Goal: Contribute content: Contribute content

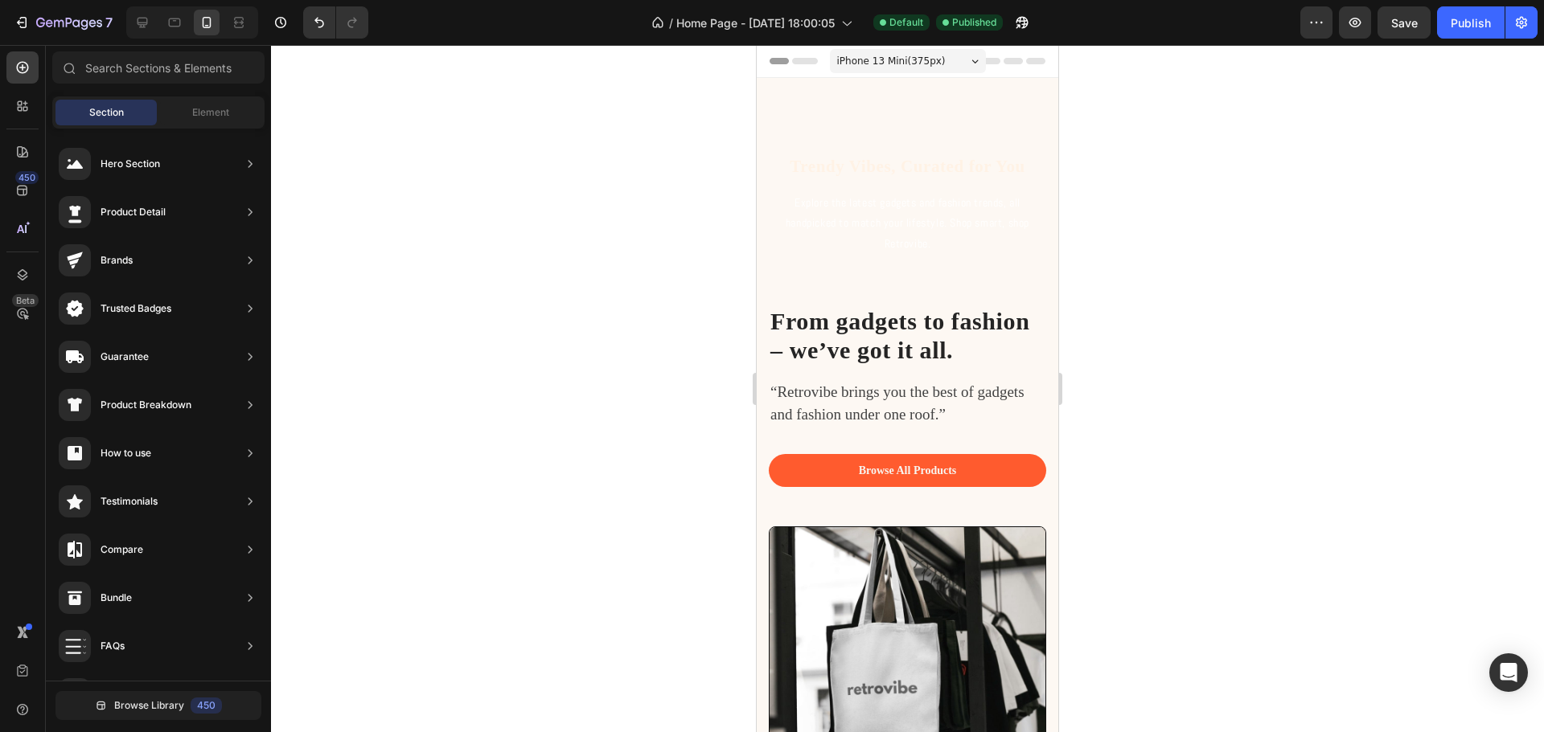
scroll to position [474, 0]
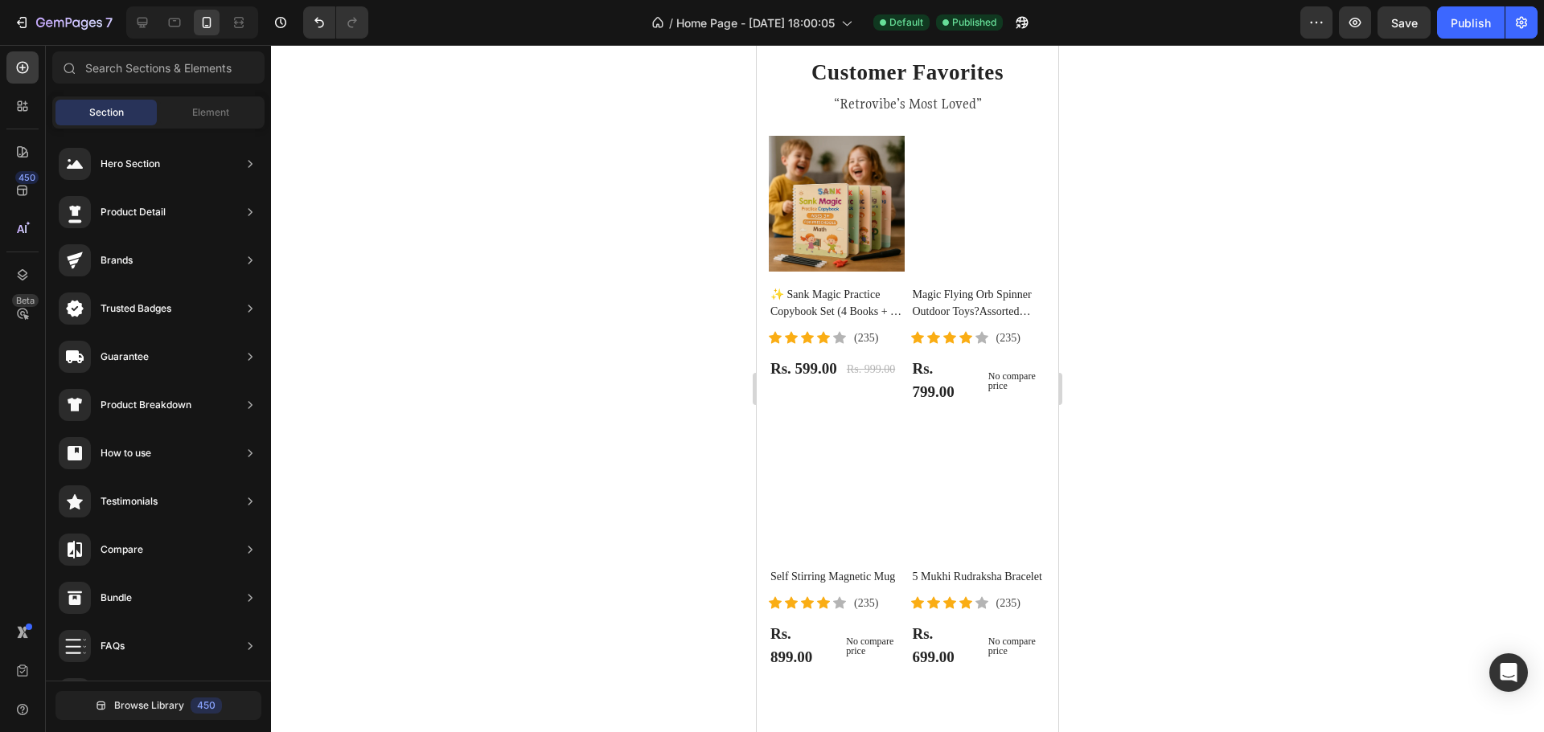
drag, startPoint x: 1055, startPoint y: 187, endPoint x: 1822, endPoint y: 400, distance: 796.1
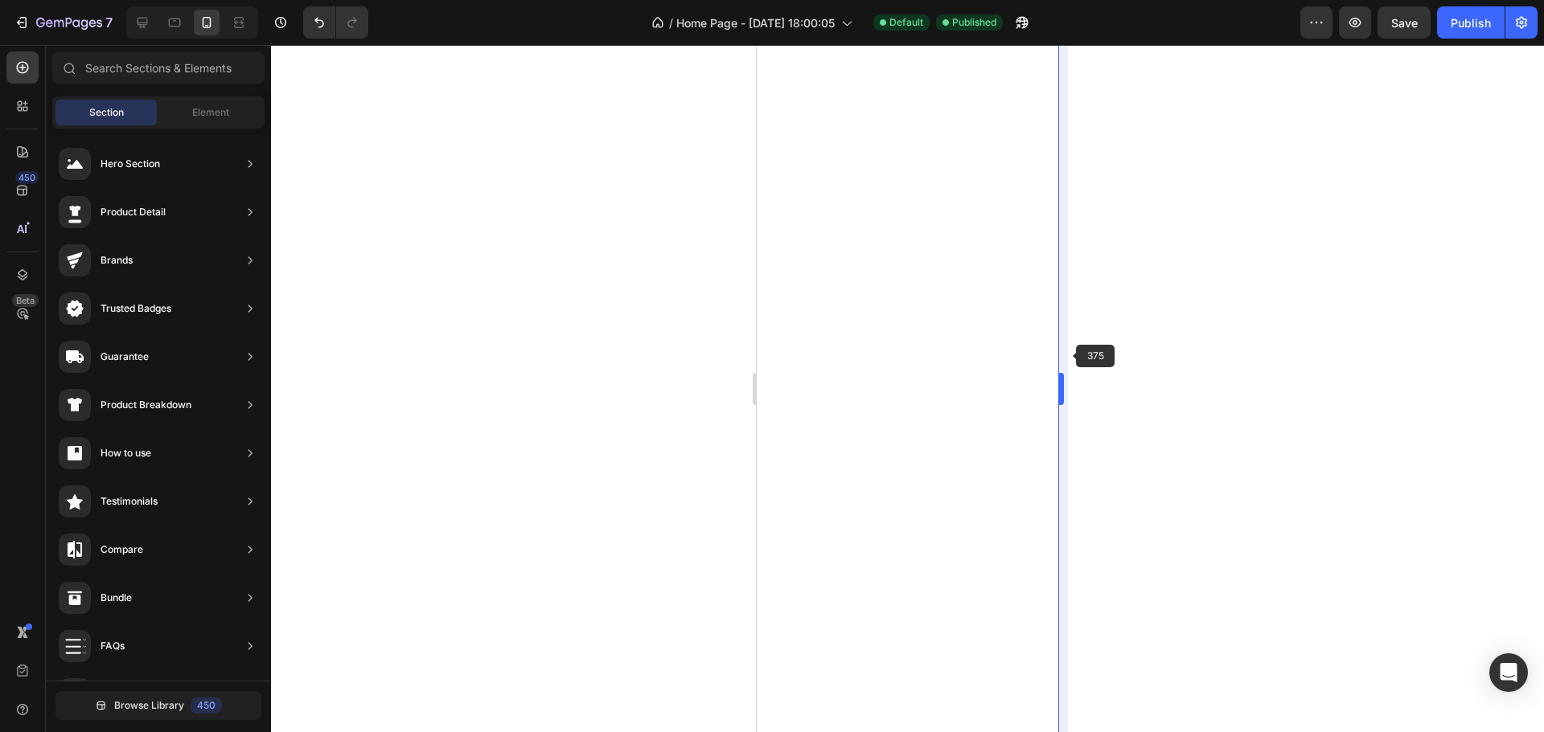
scroll to position [2299, 0]
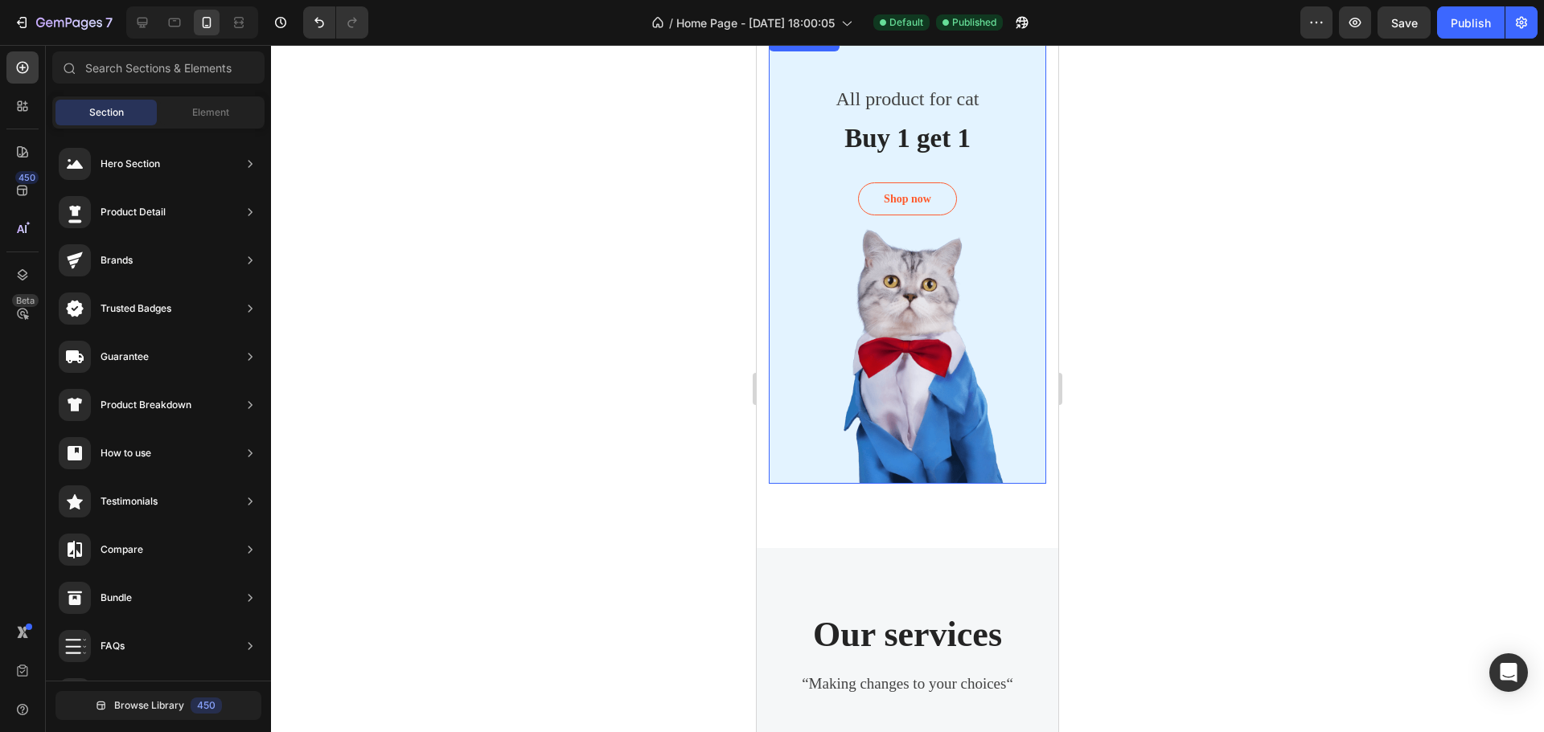
click at [866, 322] on div "Overlay" at bounding box center [907, 258] width 277 height 452
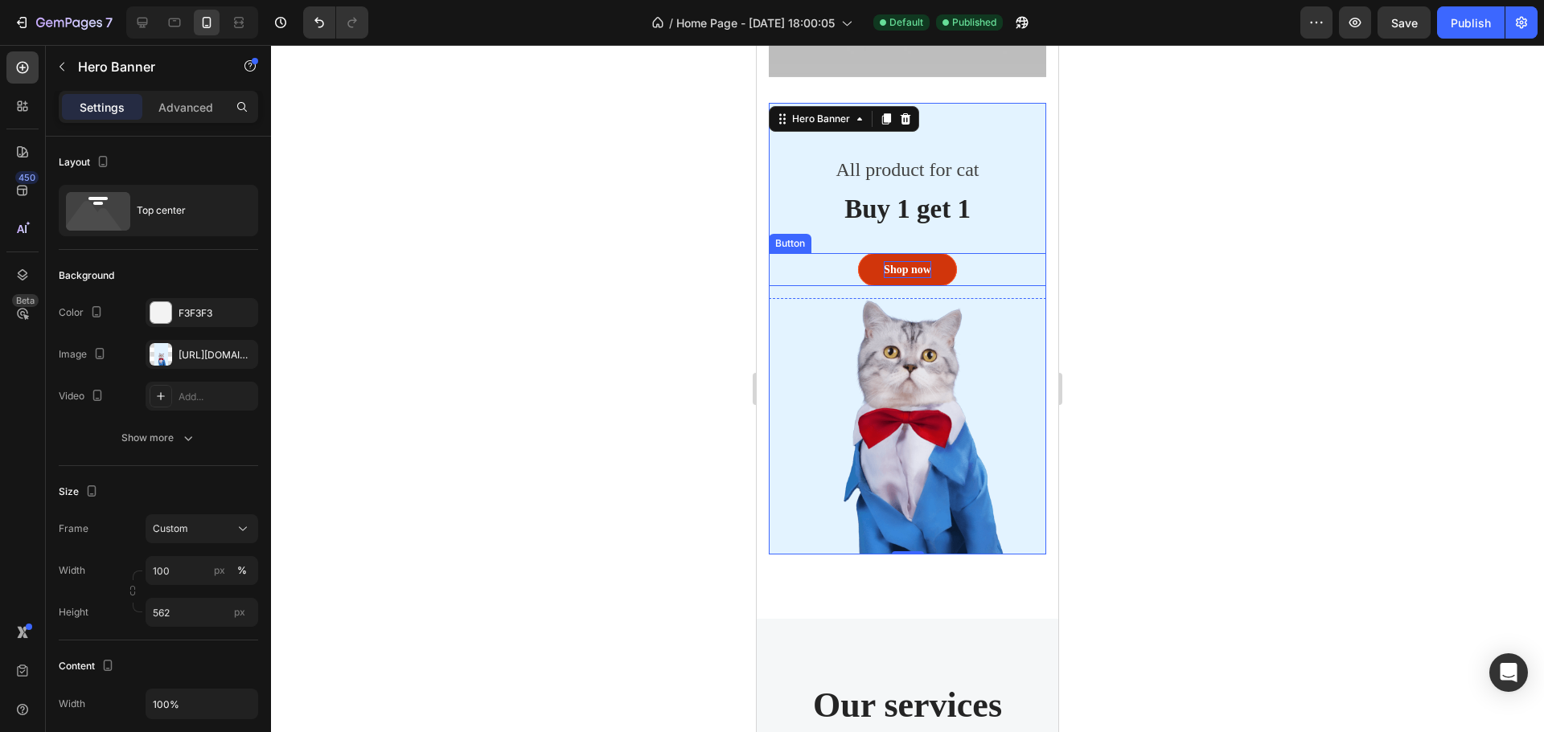
scroll to position [2218, 0]
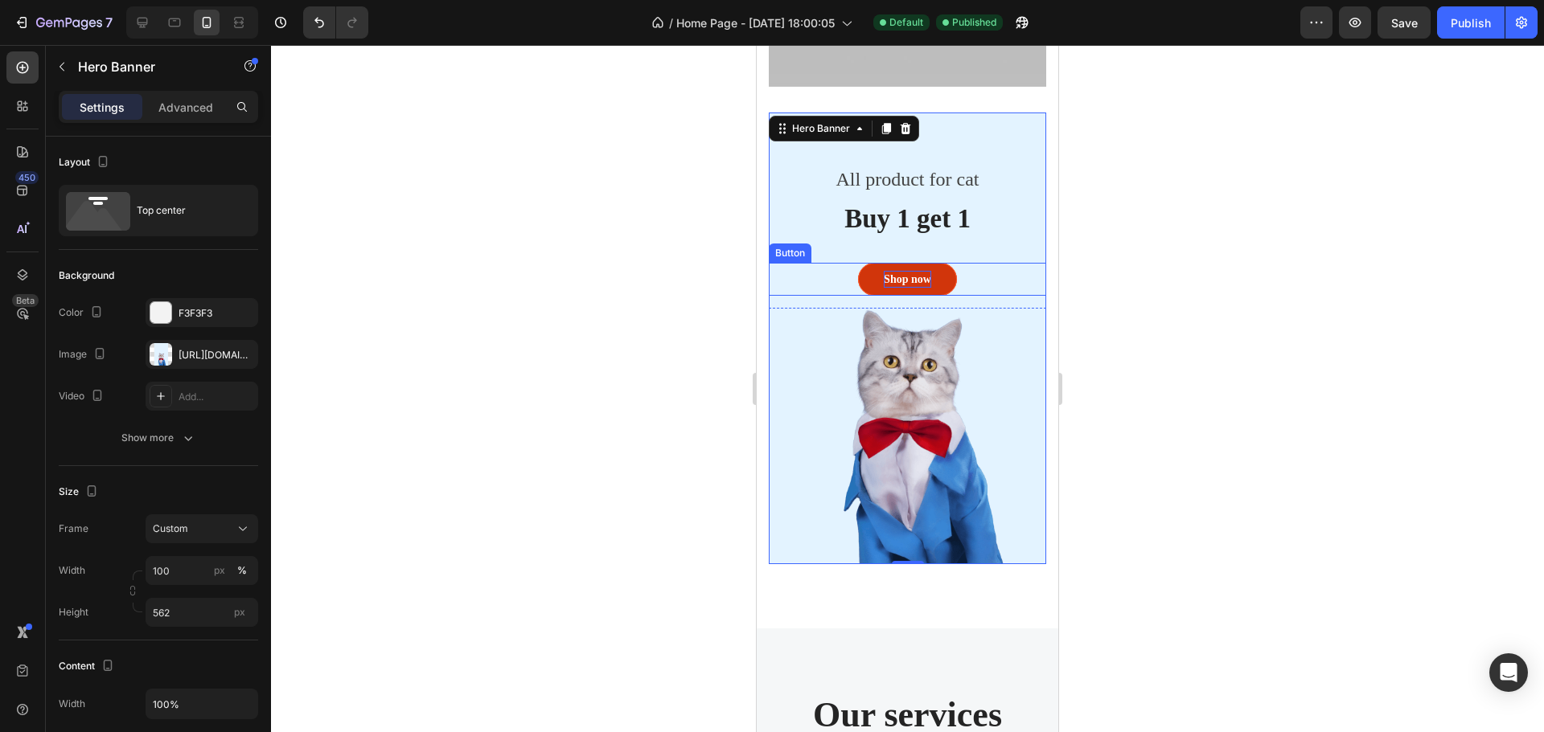
click at [917, 277] on div "Shop now" at bounding box center [907, 279] width 47 height 17
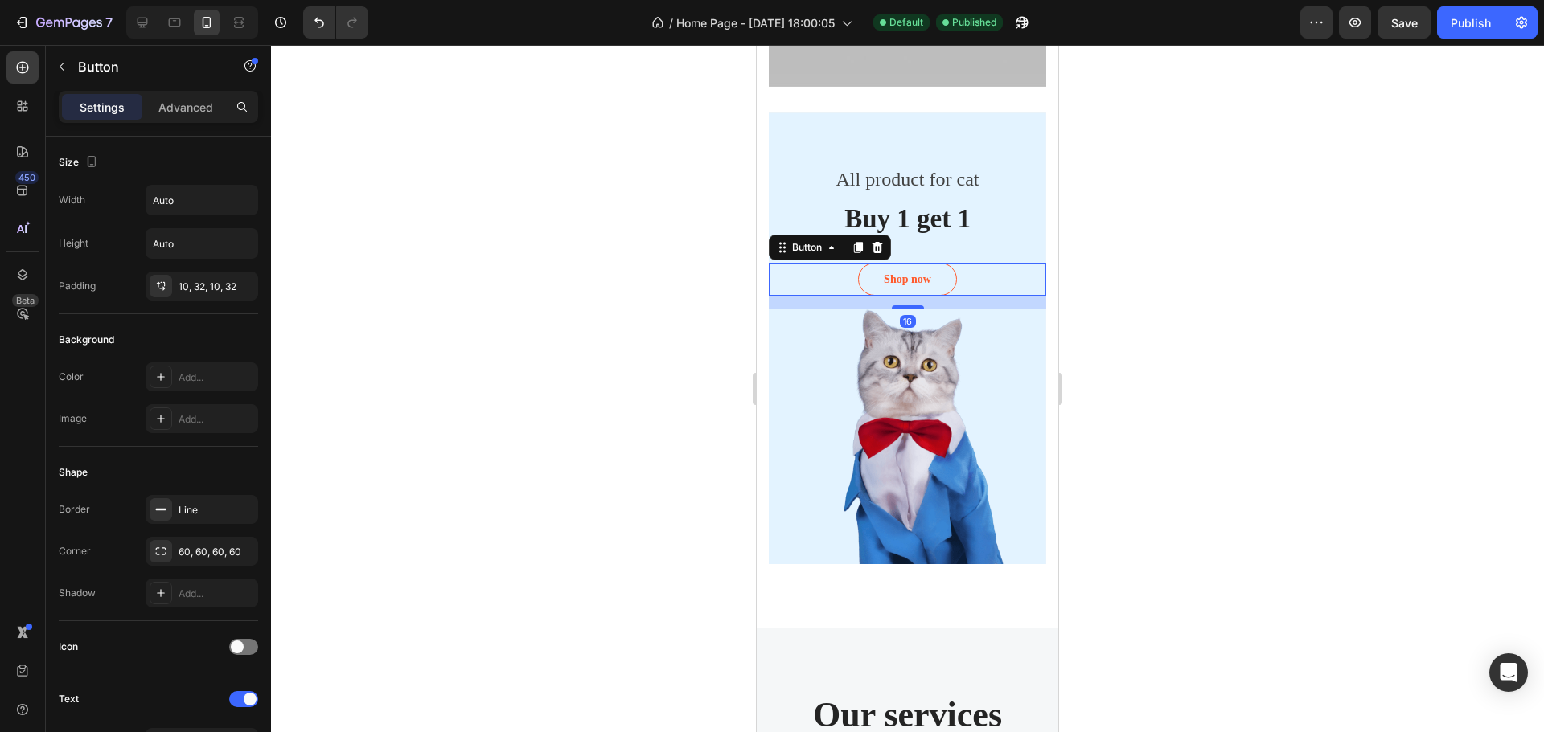
scroll to position [80, 0]
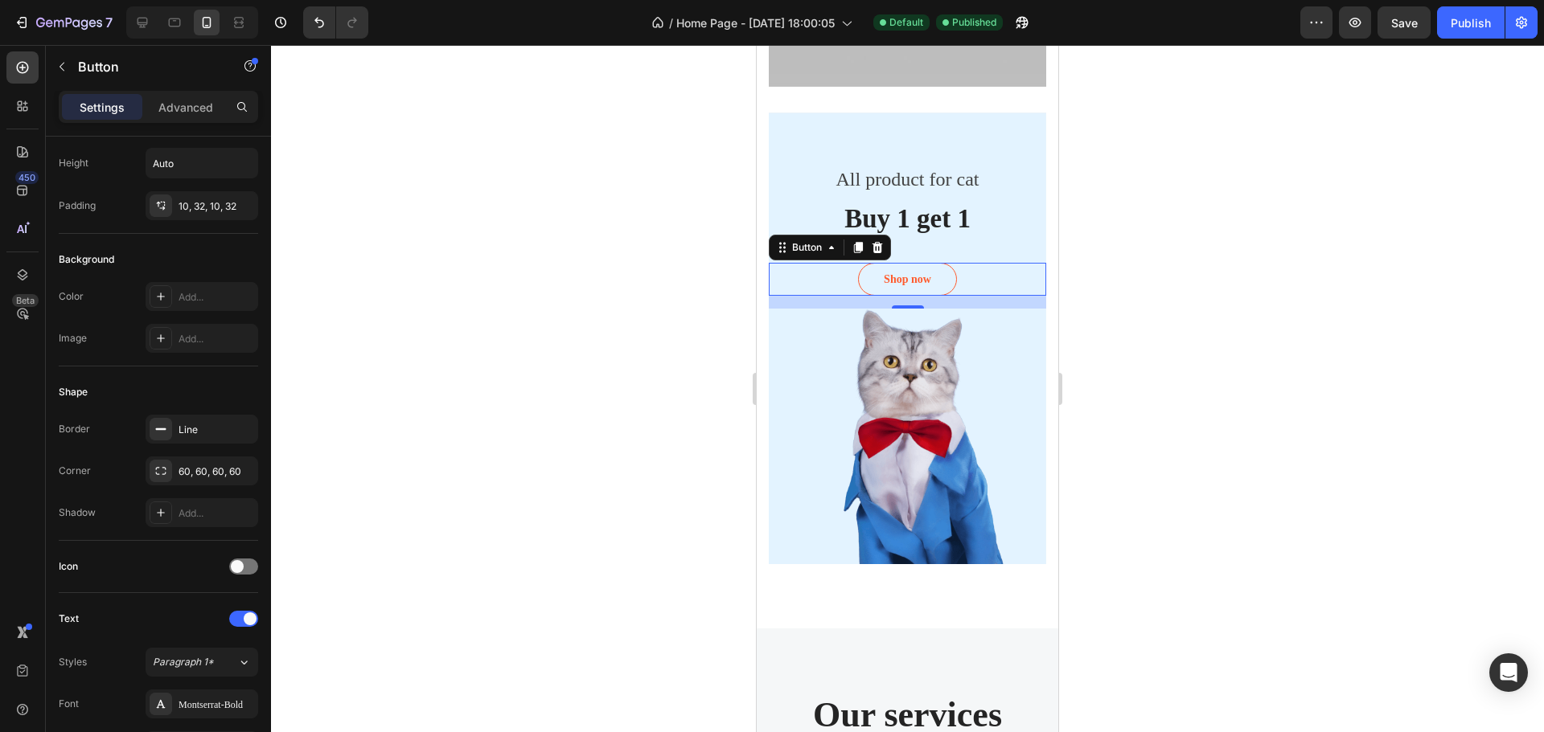
click at [1301, 413] on div at bounding box center [907, 388] width 1273 height 687
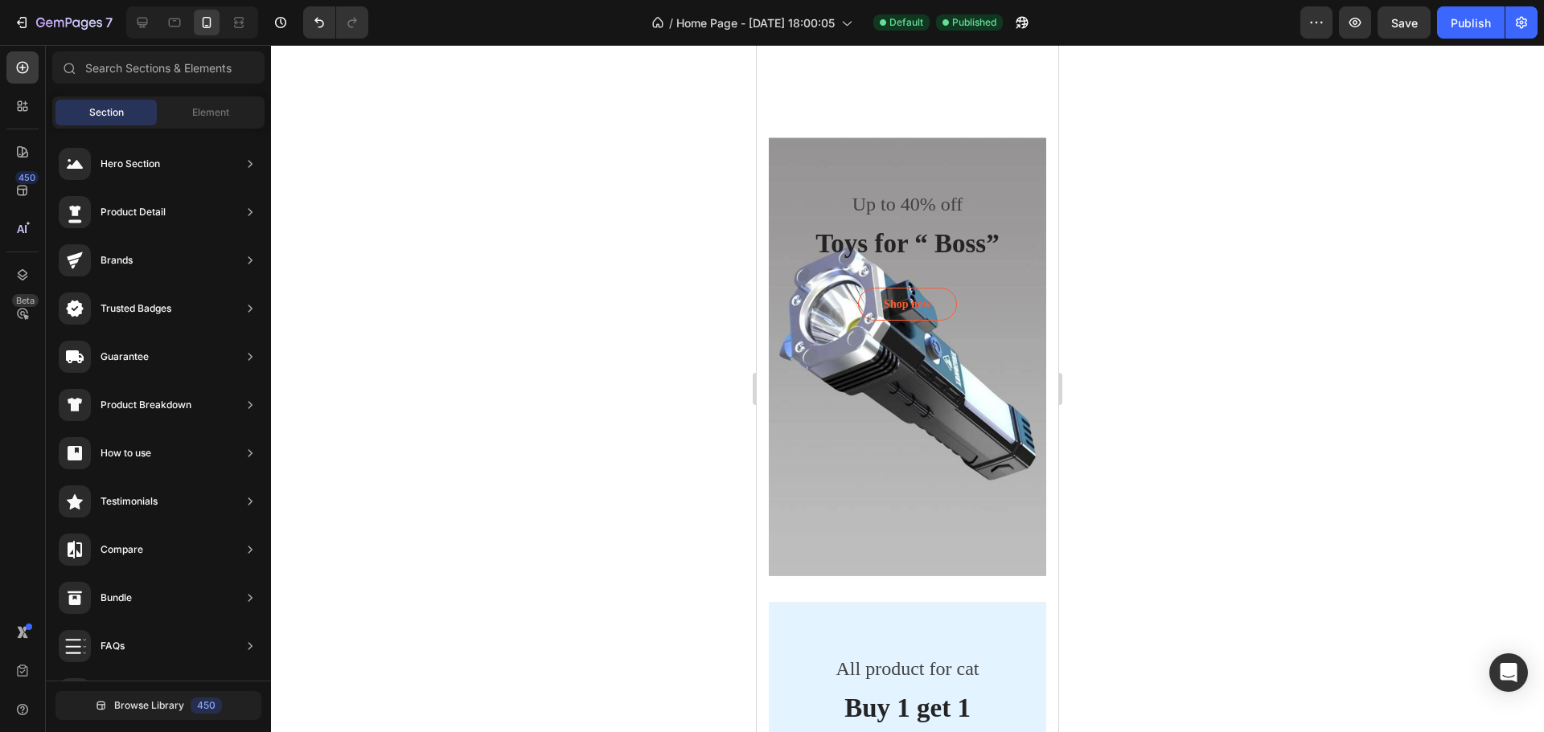
scroll to position [2299, 0]
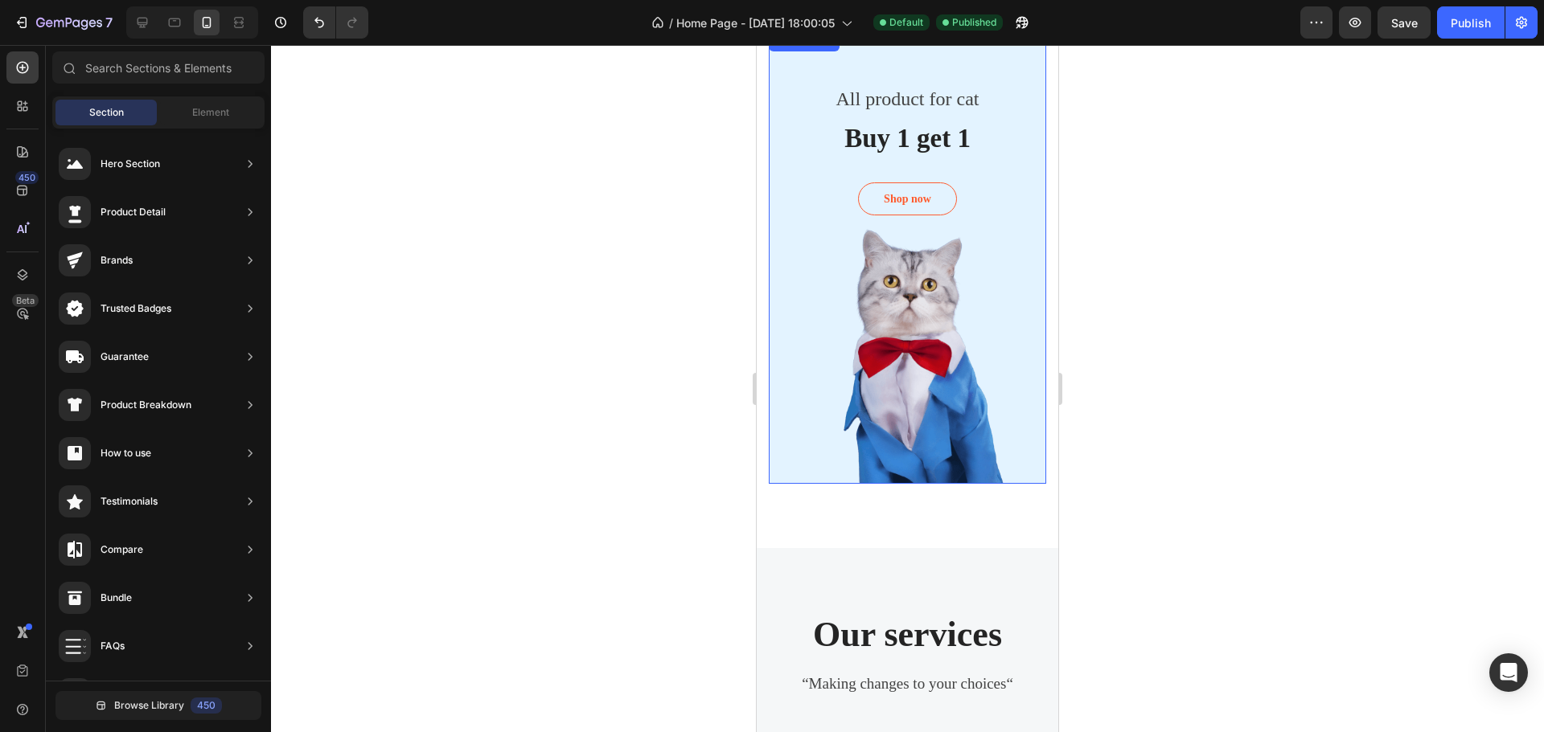
click at [933, 409] on div "Overlay" at bounding box center [907, 258] width 277 height 452
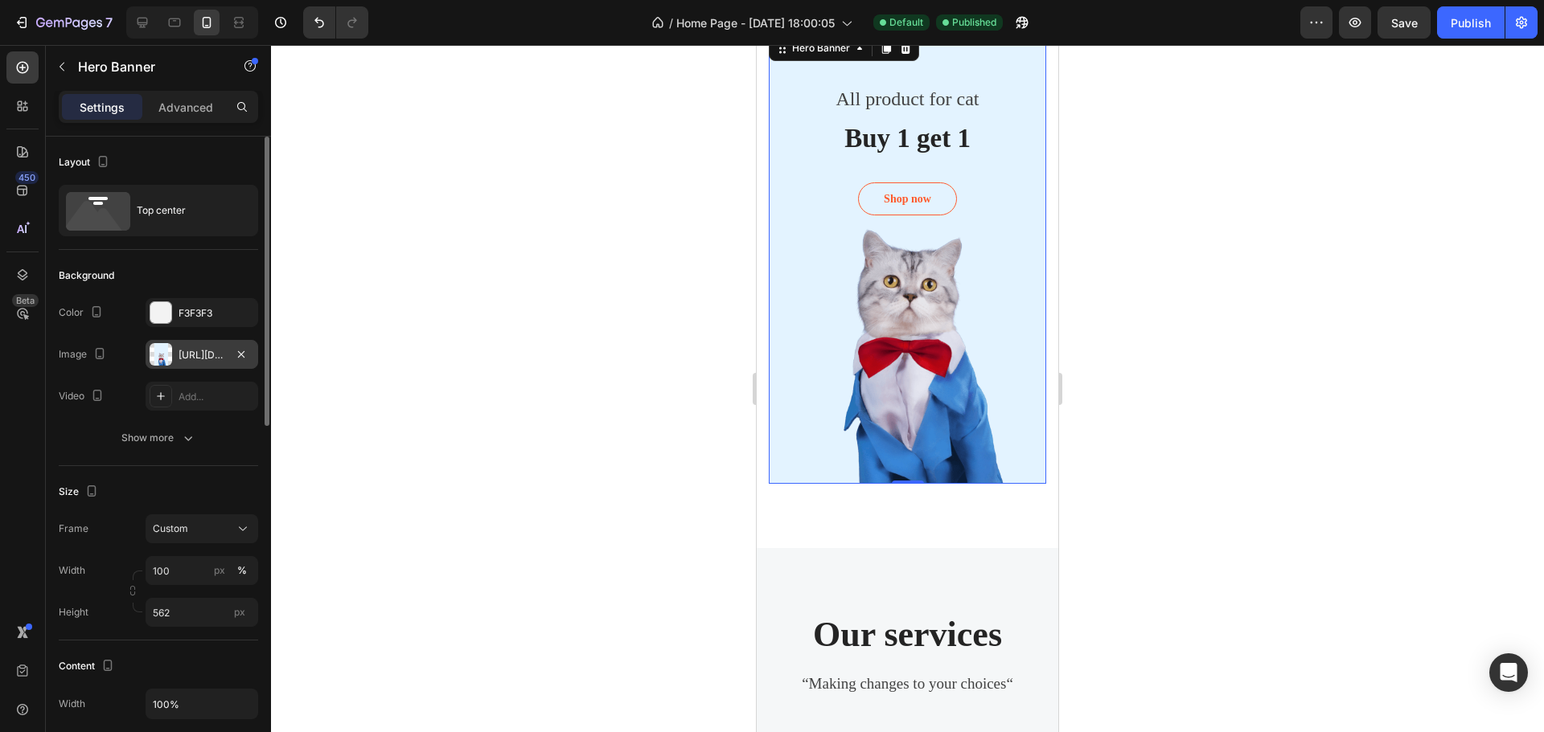
click at [162, 355] on div at bounding box center [161, 354] width 23 height 23
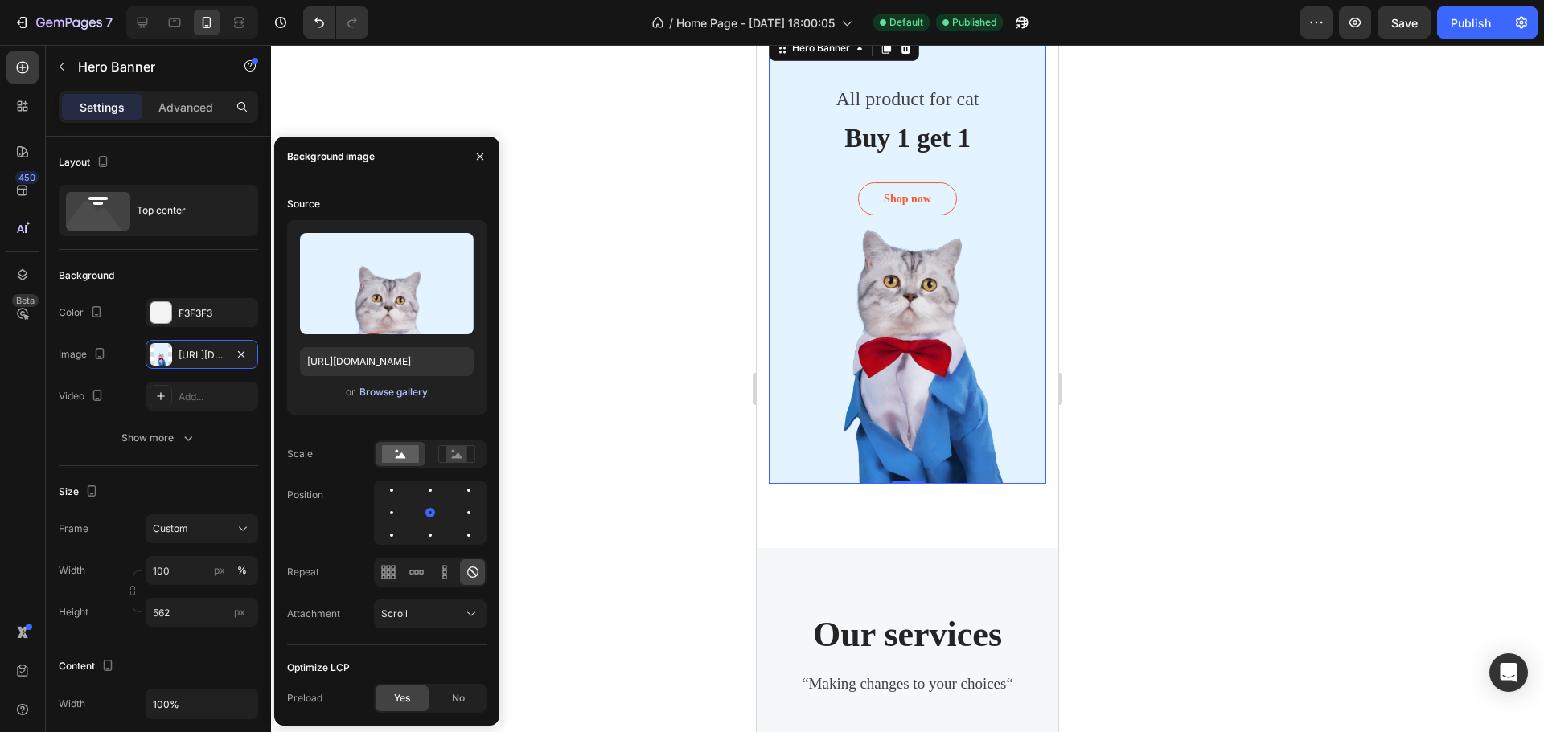
click at [397, 392] on div "Browse gallery" at bounding box center [393, 392] width 68 height 14
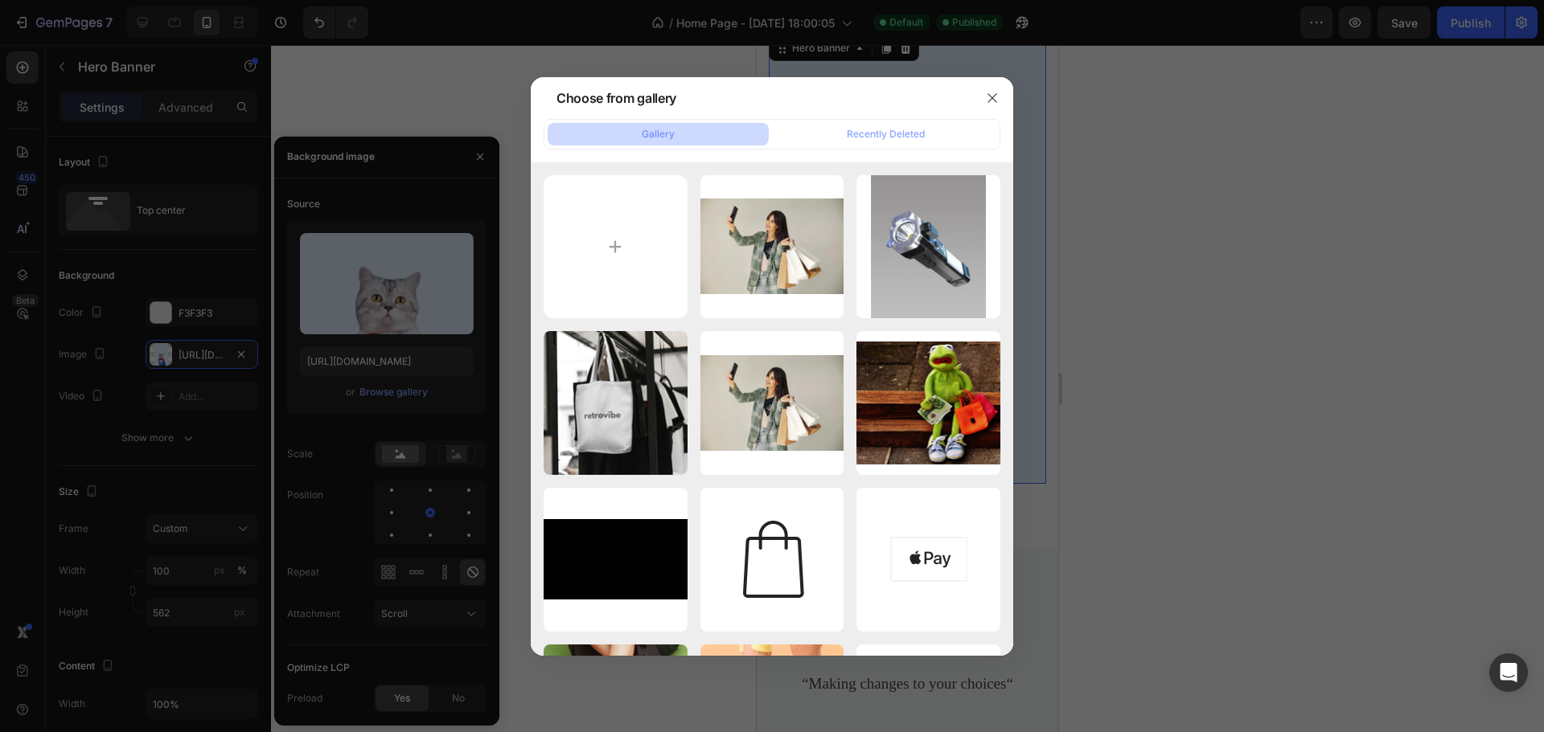
click at [675, 132] on button "Gallery" at bounding box center [658, 134] width 221 height 23
click at [618, 243] on input "file" at bounding box center [616, 247] width 144 height 144
click at [992, 92] on icon "button" at bounding box center [992, 98] width 13 height 13
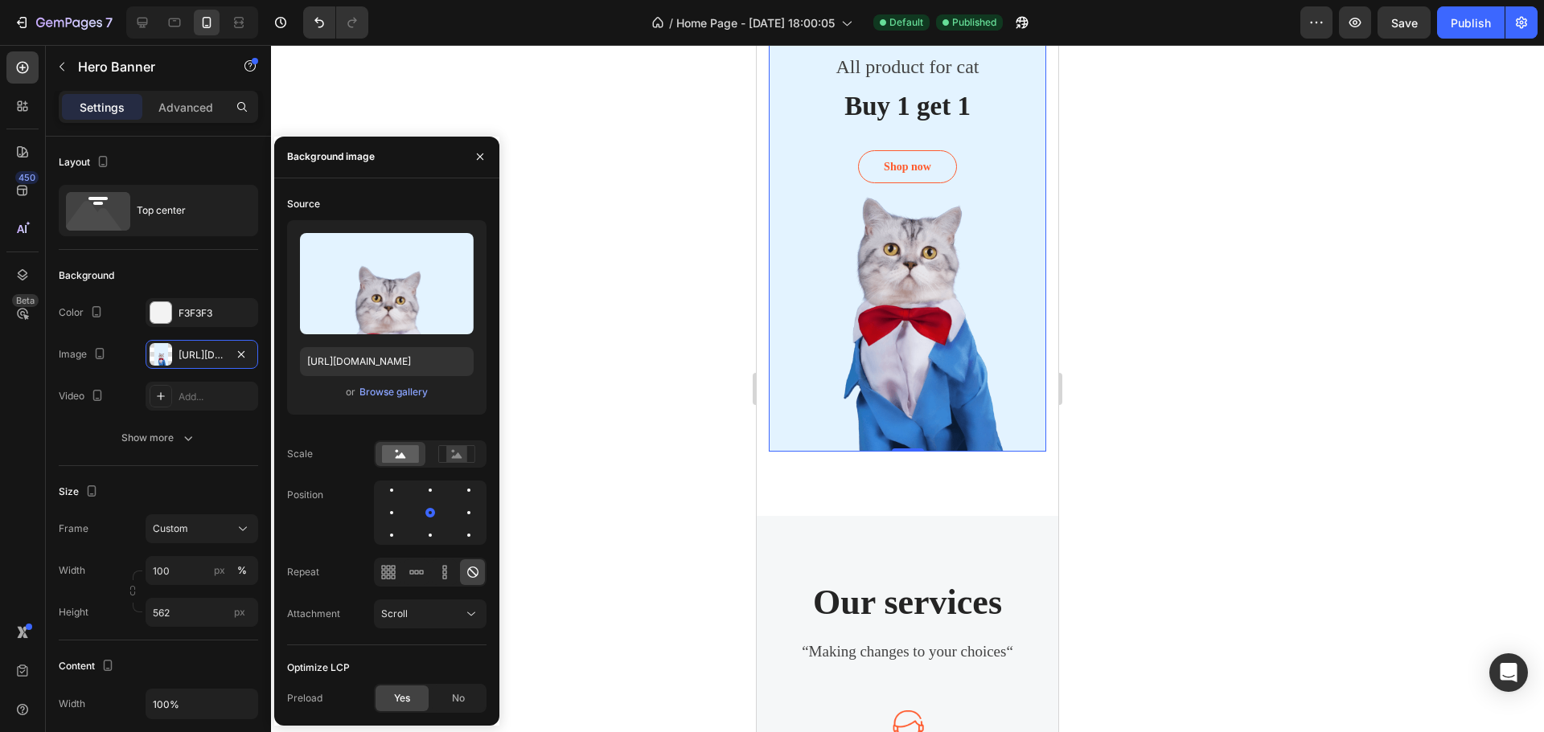
scroll to position [2862, 0]
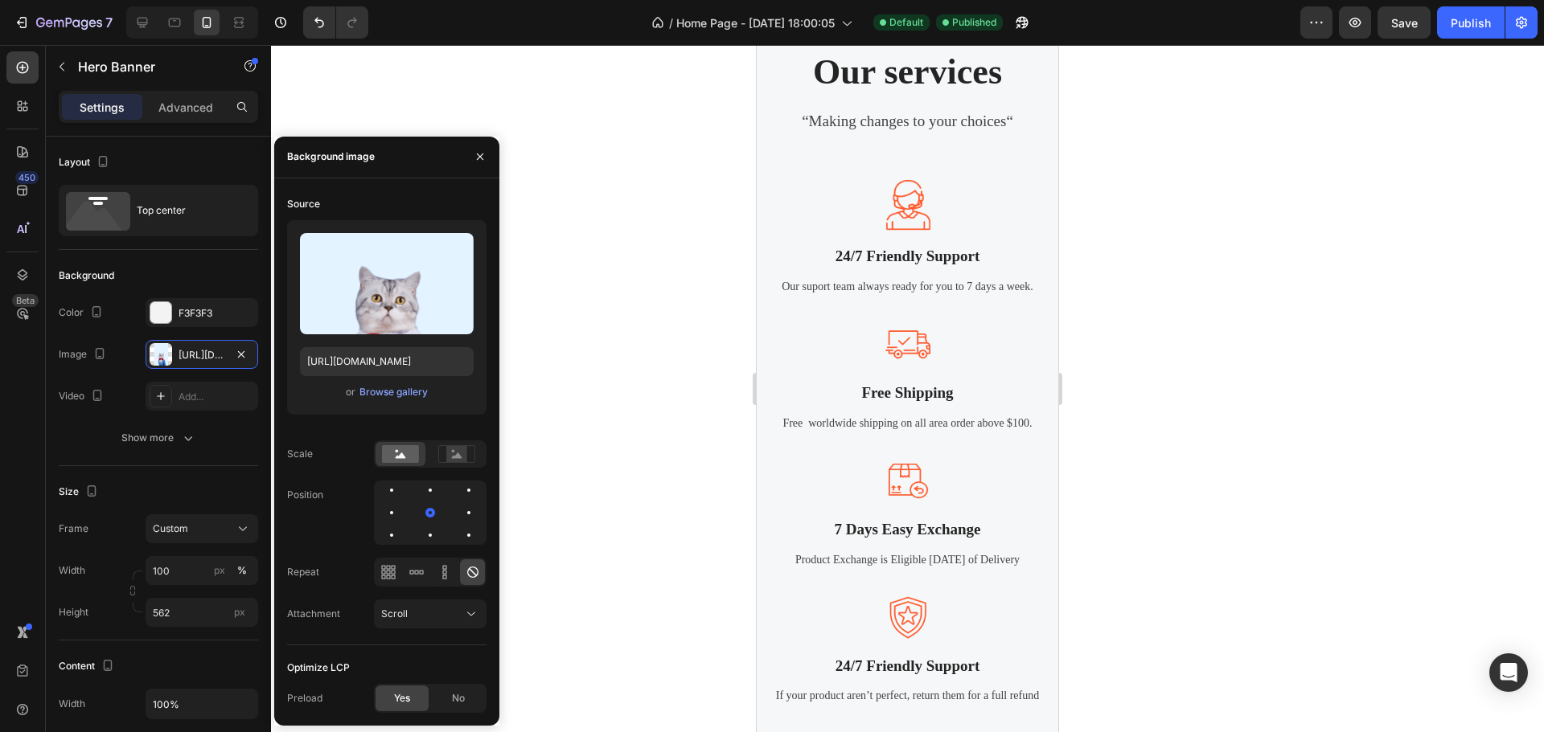
drag, startPoint x: 1054, startPoint y: 498, endPoint x: 1823, endPoint y: 737, distance: 805.1
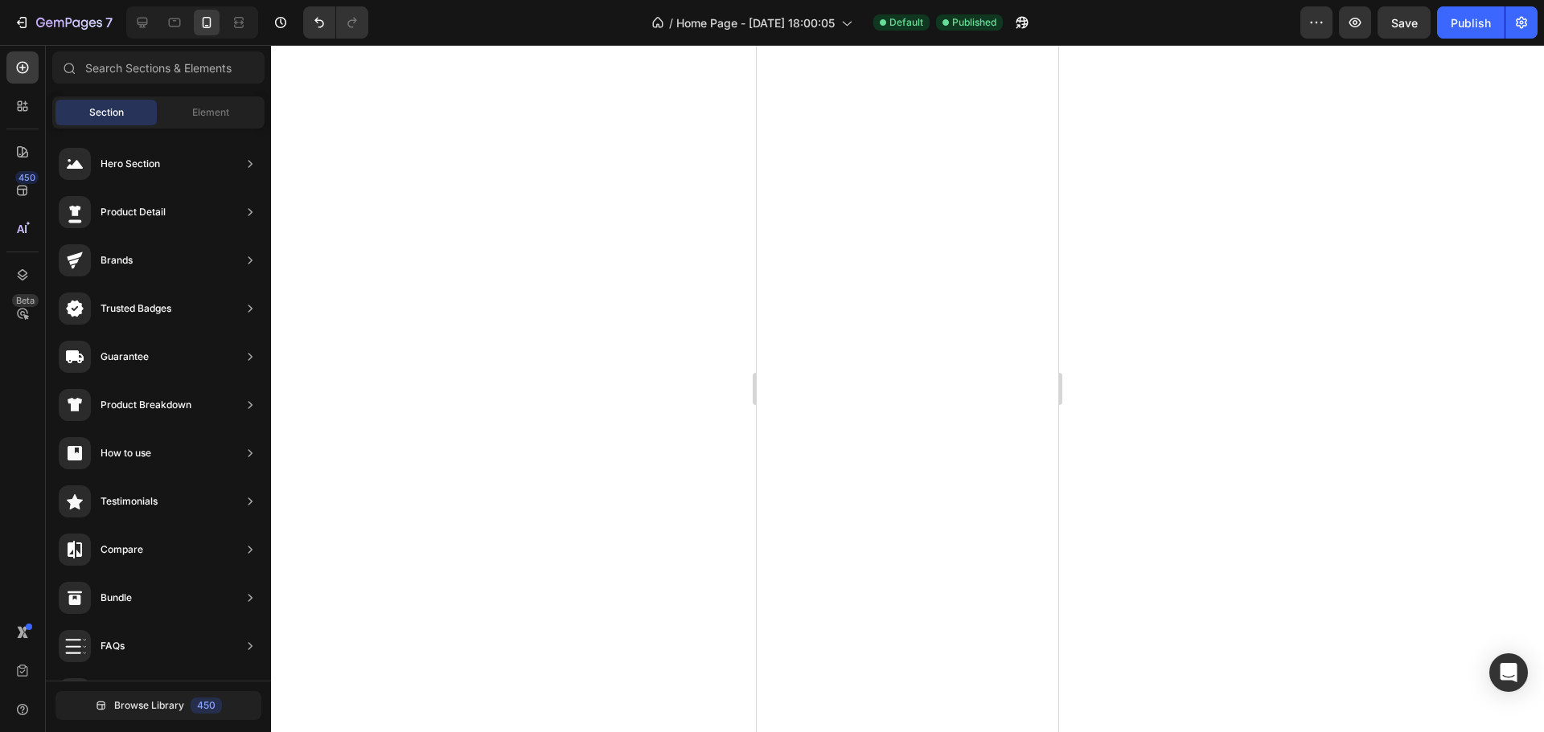
scroll to position [17, 0]
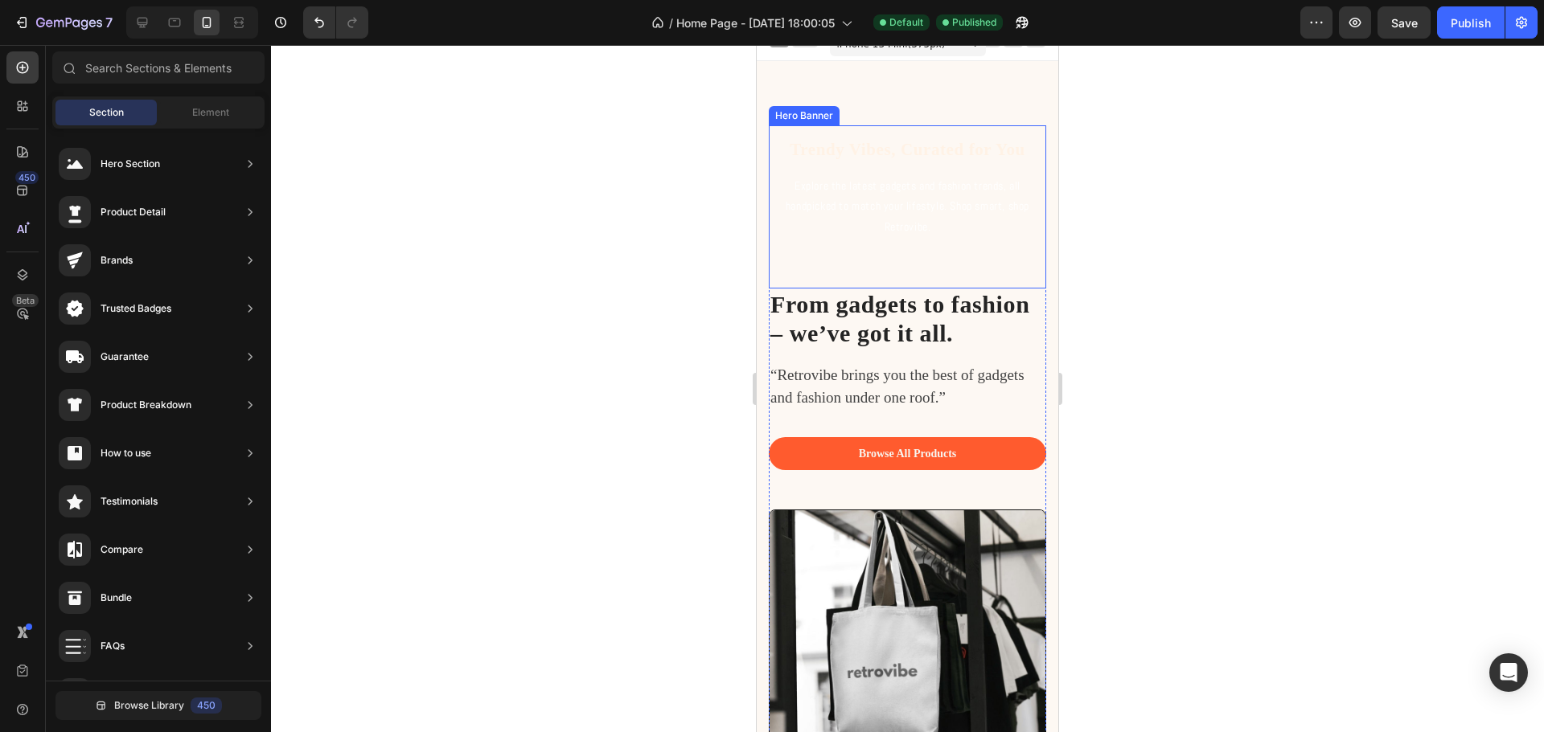
click at [879, 256] on div "Trendy Vibes, Curated for You Heading Explore the latest gadgets and fashion tr…" at bounding box center [908, 206] width 252 height 137
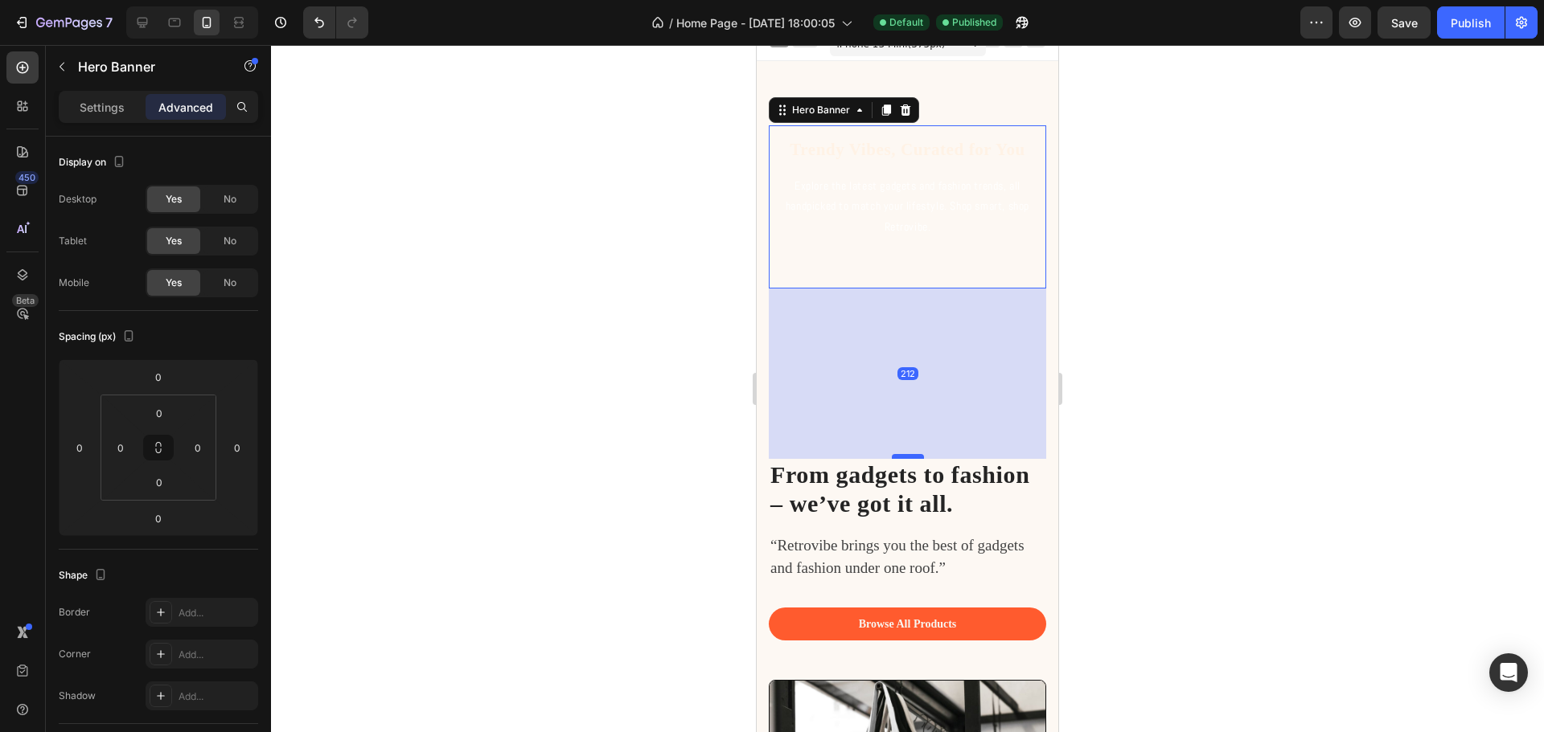
drag, startPoint x: 894, startPoint y: 285, endPoint x: 892, endPoint y: 455, distance: 170.5
click at [892, 455] on div at bounding box center [908, 456] width 32 height 5
click at [912, 285] on div "Trendy Vibes, Curated for You Heading Explore the latest gadgets and fashion tr…" at bounding box center [907, 206] width 277 height 163
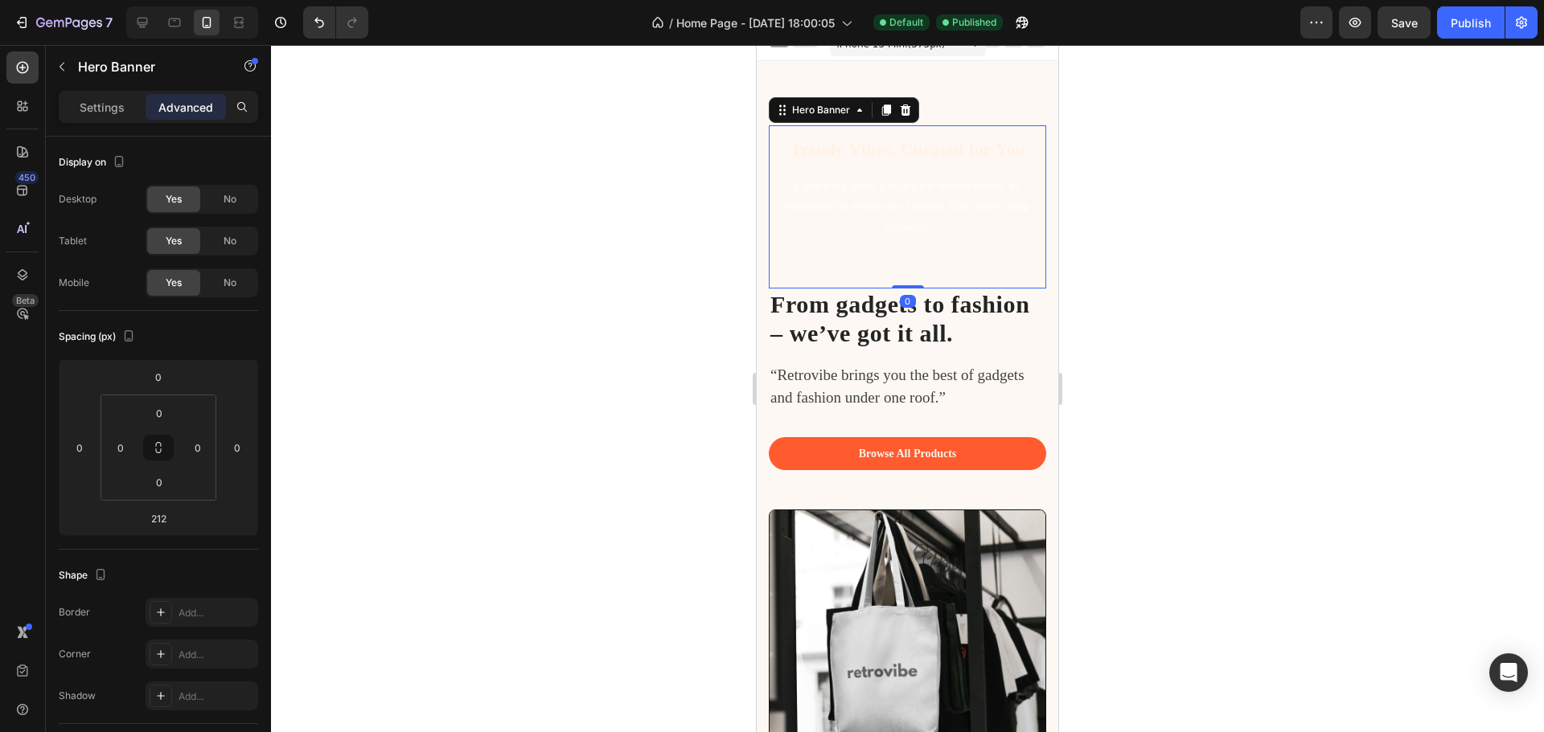
drag, startPoint x: 902, startPoint y: 455, endPoint x: 893, endPoint y: 252, distance: 203.6
click at [893, 252] on div "Trendy Vibes, Curated for You Heading Explore the latest gadgets and fashion tr…" at bounding box center [907, 206] width 277 height 163
click at [930, 256] on div "Trendy Vibes, Curated for You Heading Explore the latest gadgets and fashion tr…" at bounding box center [908, 206] width 252 height 137
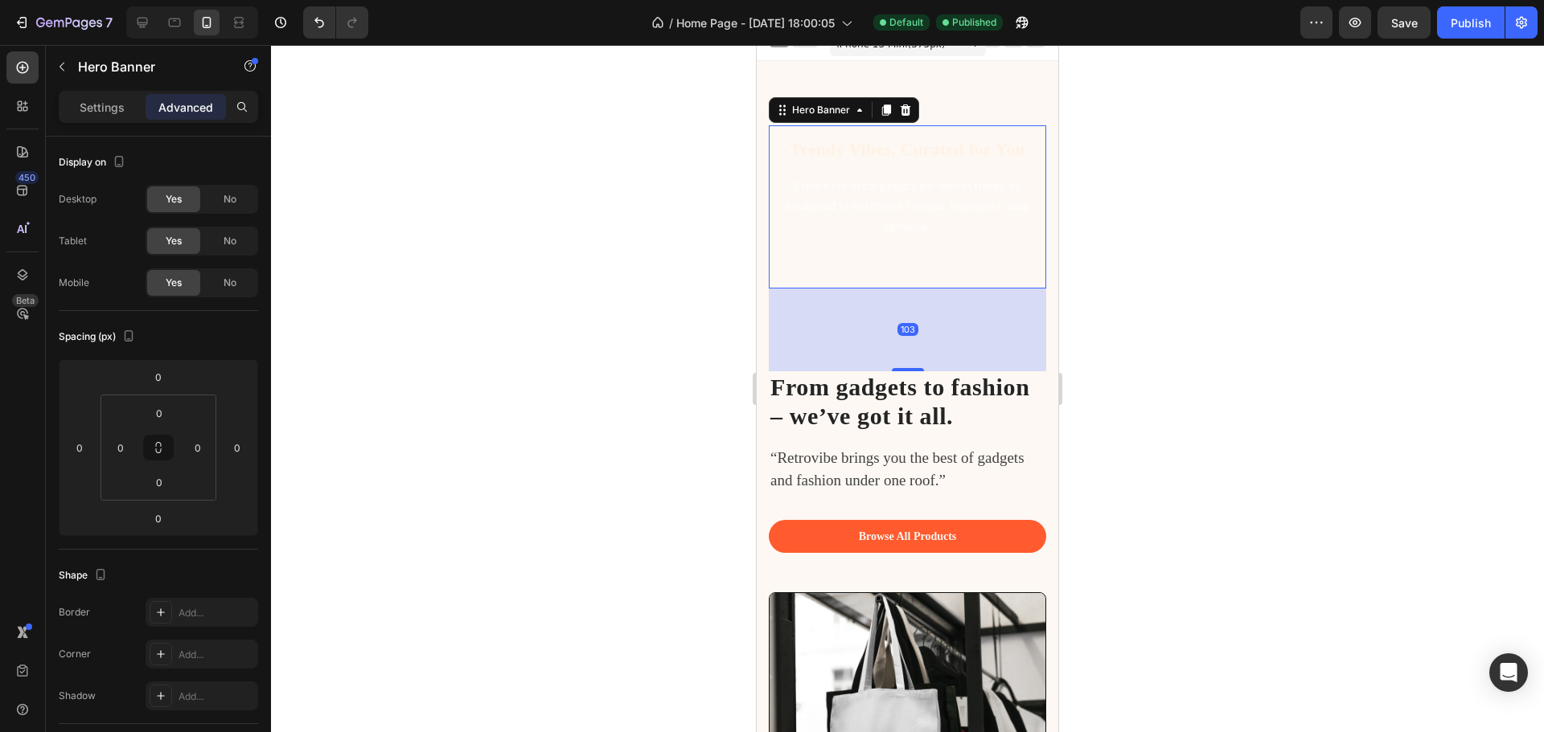
drag, startPoint x: 896, startPoint y: 287, endPoint x: 902, endPoint y: 370, distance: 83.1
click at [902, 370] on div at bounding box center [908, 369] width 32 height 3
type input "103"
click at [897, 256] on div "Trendy Vibes, Curated for You Heading Explore the latest gadgets and fashion tr…" at bounding box center [908, 206] width 252 height 137
click at [921, 258] on div "Trendy Vibes, Curated for You Heading Explore the latest gadgets and fashion tr…" at bounding box center [908, 206] width 252 height 137
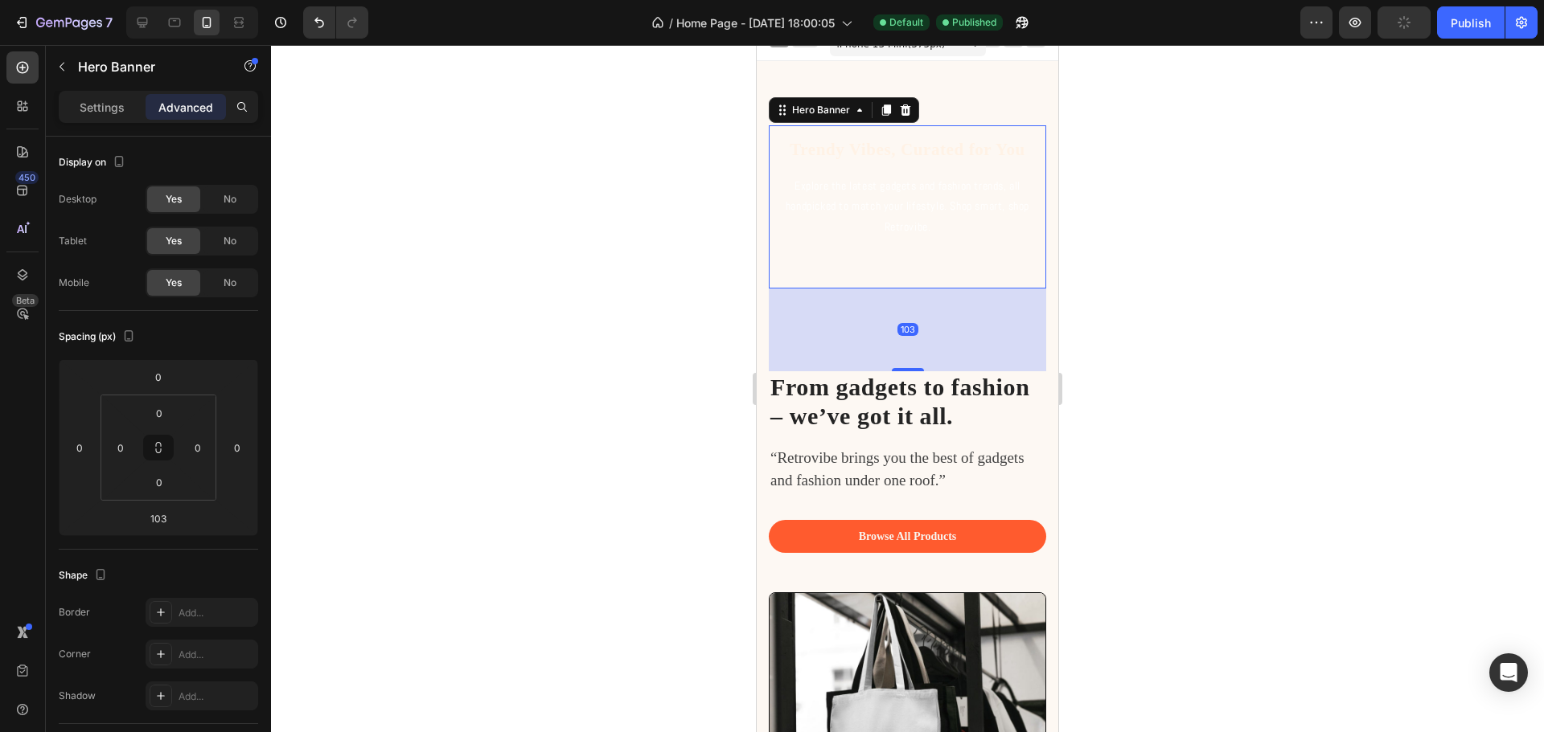
click at [921, 258] on div "Trendy Vibes, Curated for You Heading Explore the latest gadgets and fashion tr…" at bounding box center [908, 206] width 252 height 137
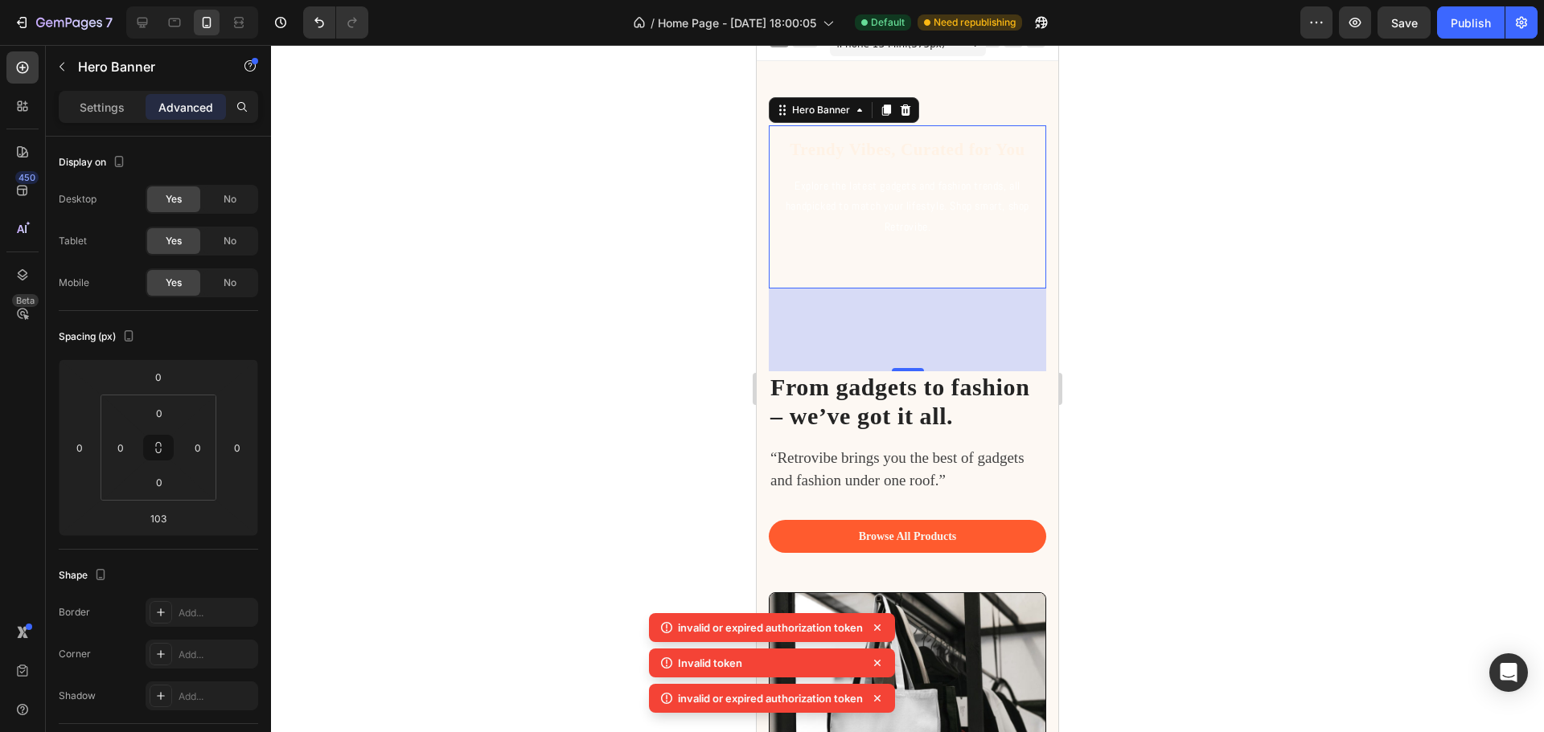
click at [881, 625] on icon at bounding box center [877, 628] width 16 height 16
click at [880, 627] on icon at bounding box center [877, 628] width 6 height 6
click at [876, 649] on div "invalid or expired authorization token" at bounding box center [772, 663] width 246 height 29
click at [880, 659] on icon at bounding box center [877, 663] width 16 height 16
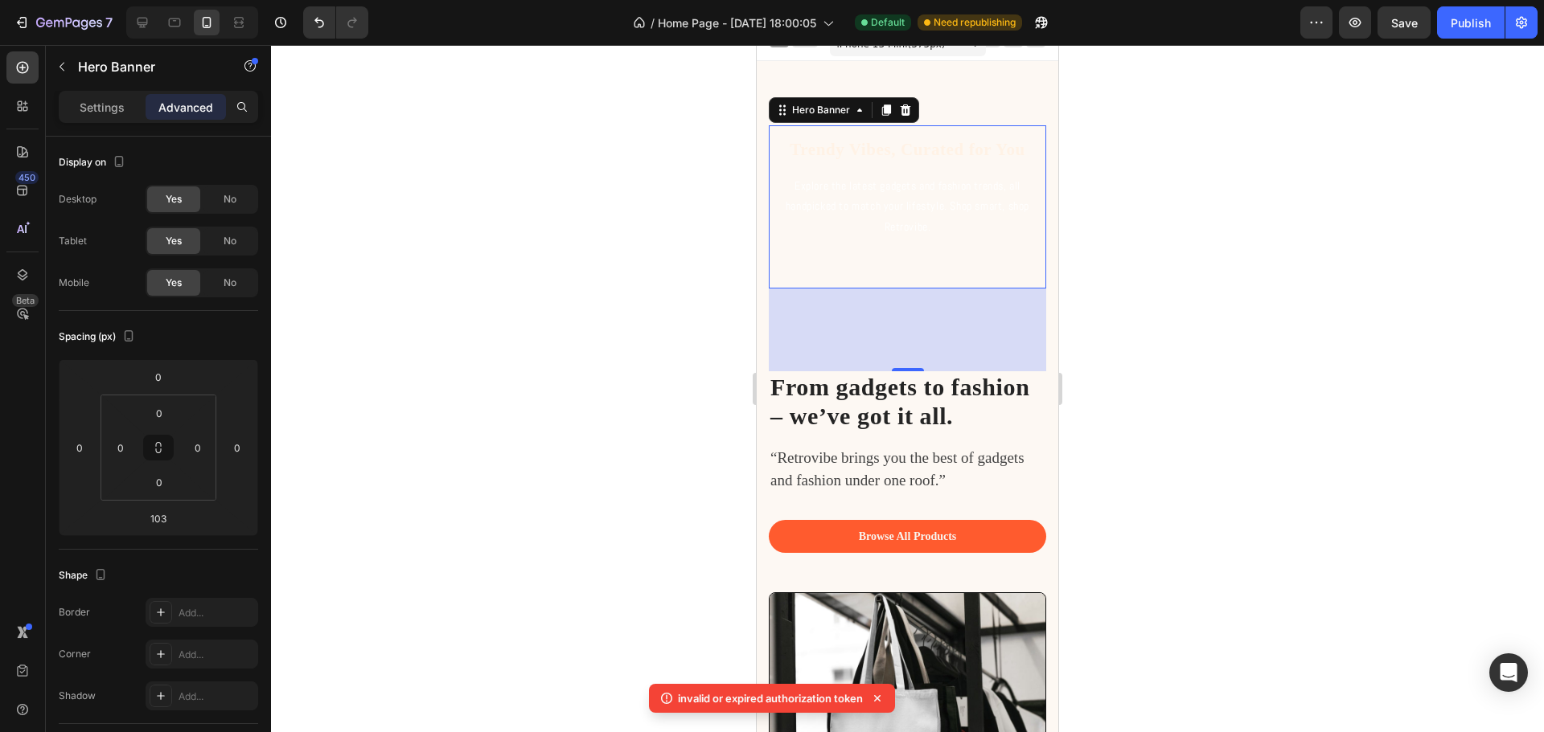
click at [876, 695] on icon at bounding box center [877, 699] width 16 height 16
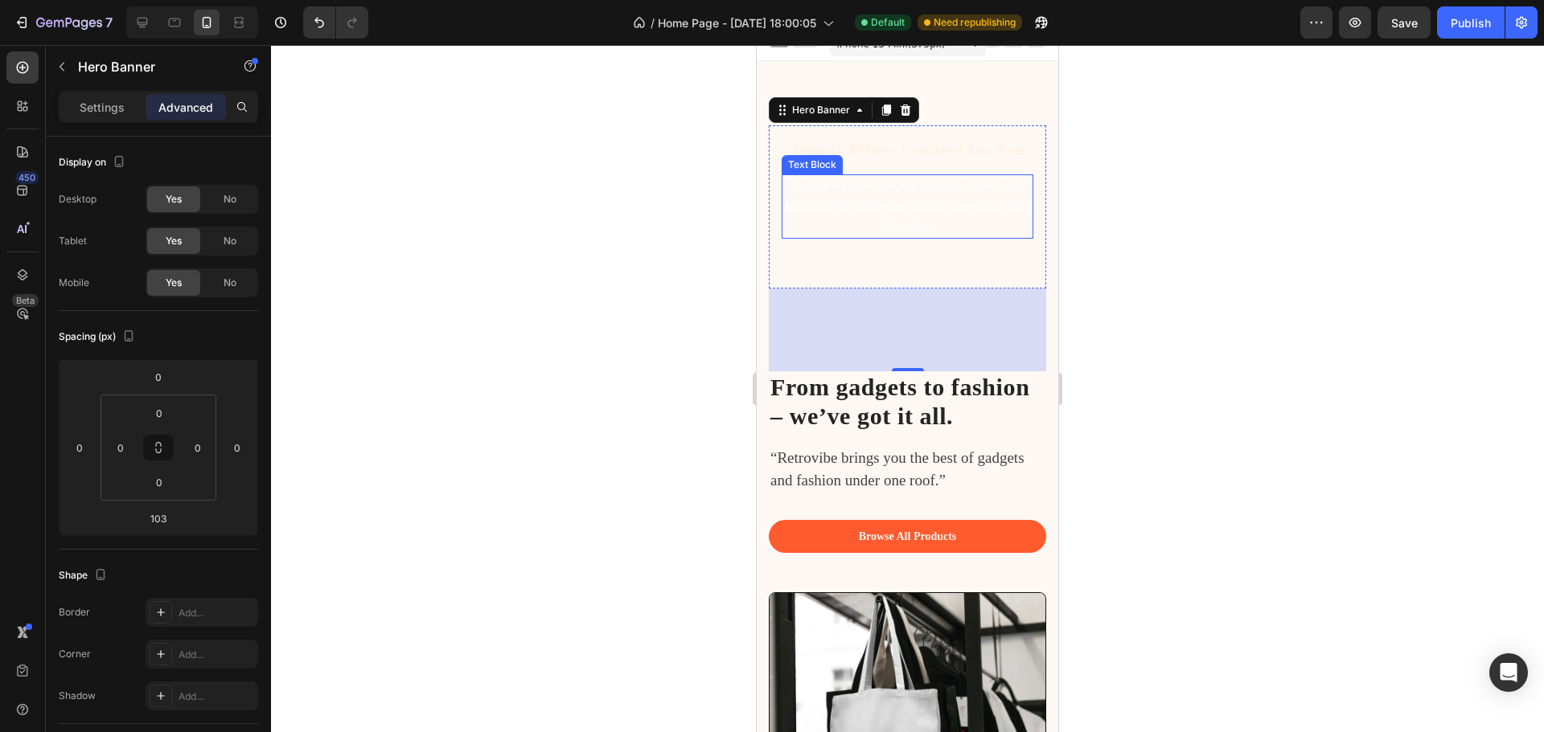
click at [968, 232] on p "Explore the latest gadgets and fashion trends, all handpicked to match your lif…" at bounding box center [907, 206] width 248 height 61
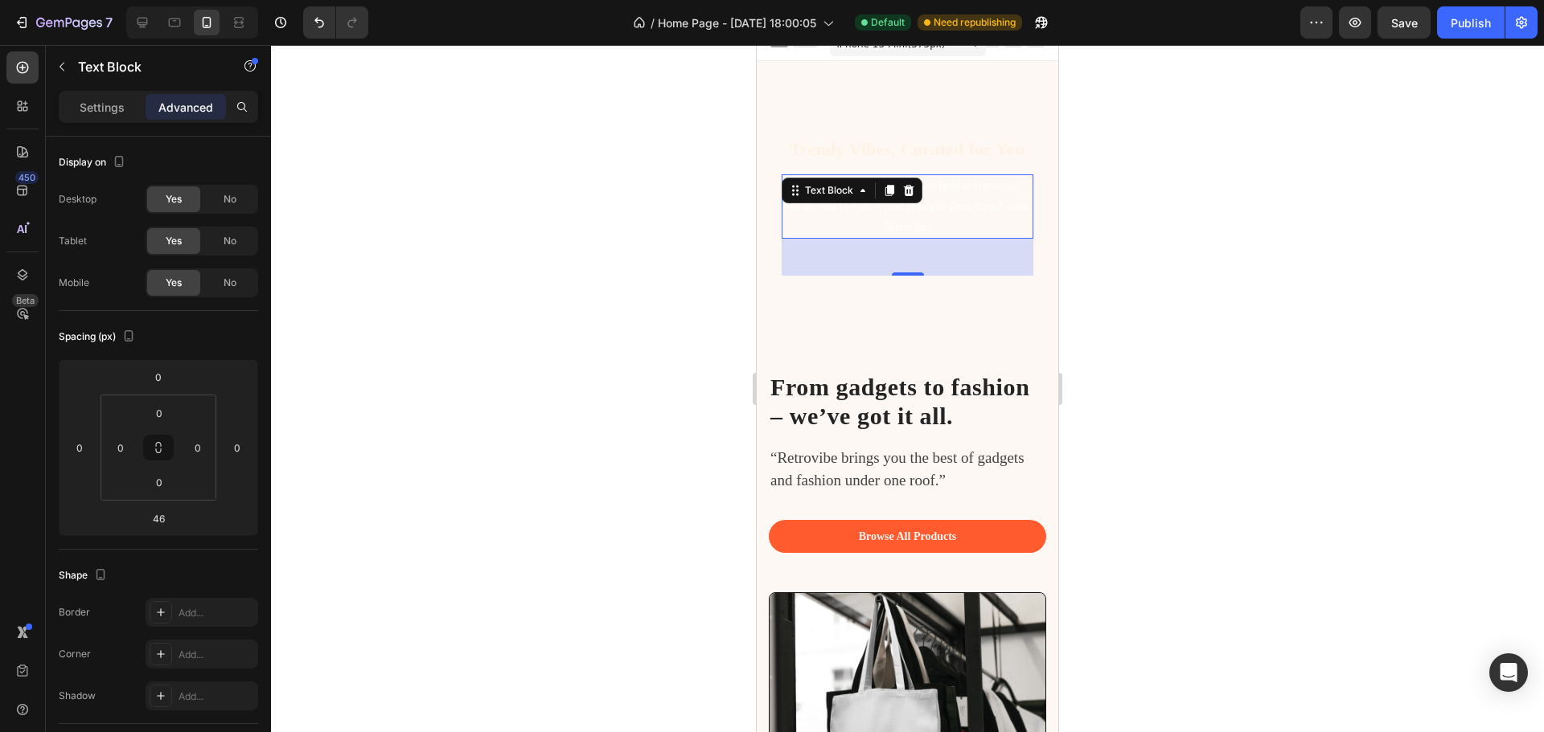
click at [1137, 219] on div at bounding box center [907, 388] width 1273 height 687
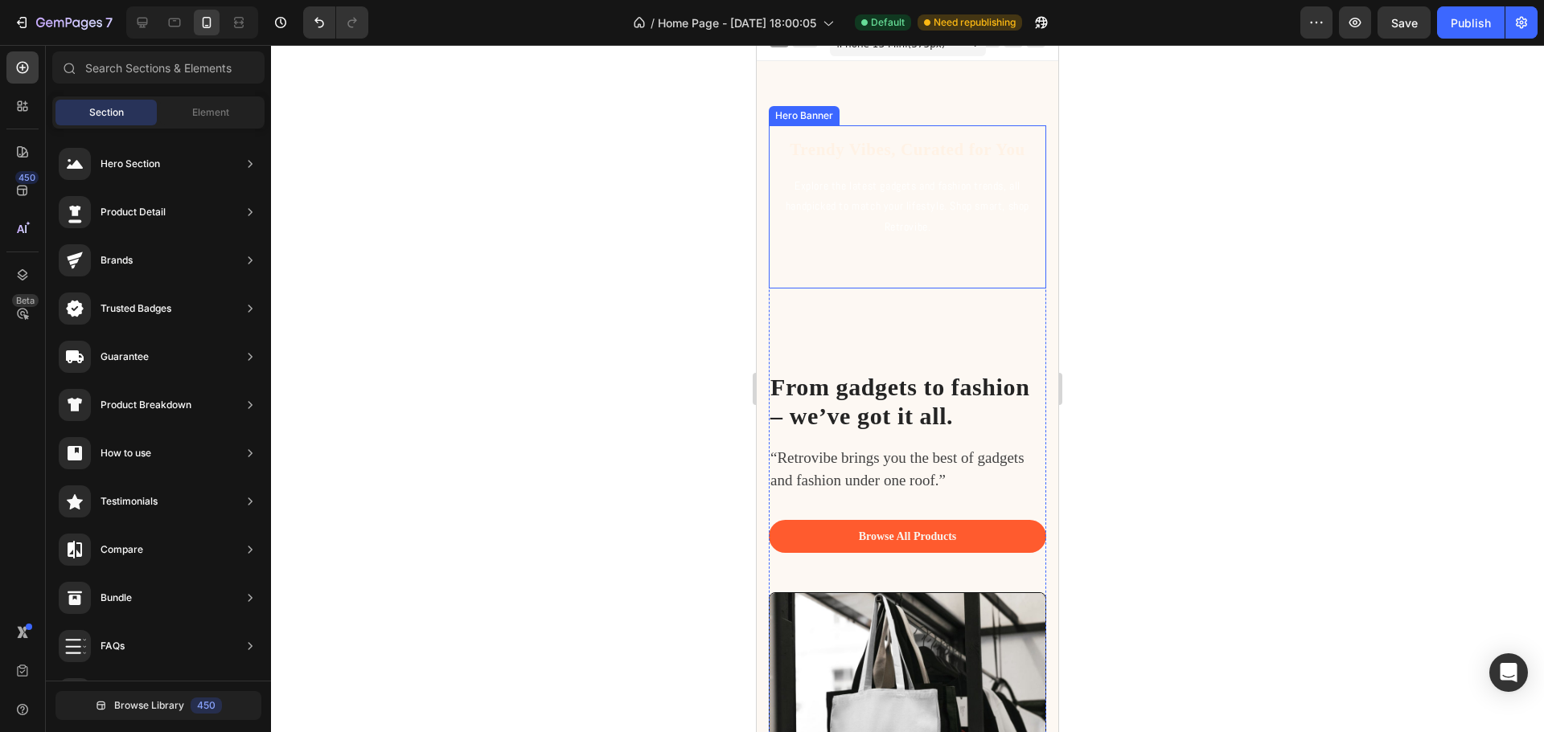
click at [917, 261] on div "Trendy Vibes, Curated for You Heading Explore the latest gadgets and fashion tr…" at bounding box center [908, 206] width 252 height 137
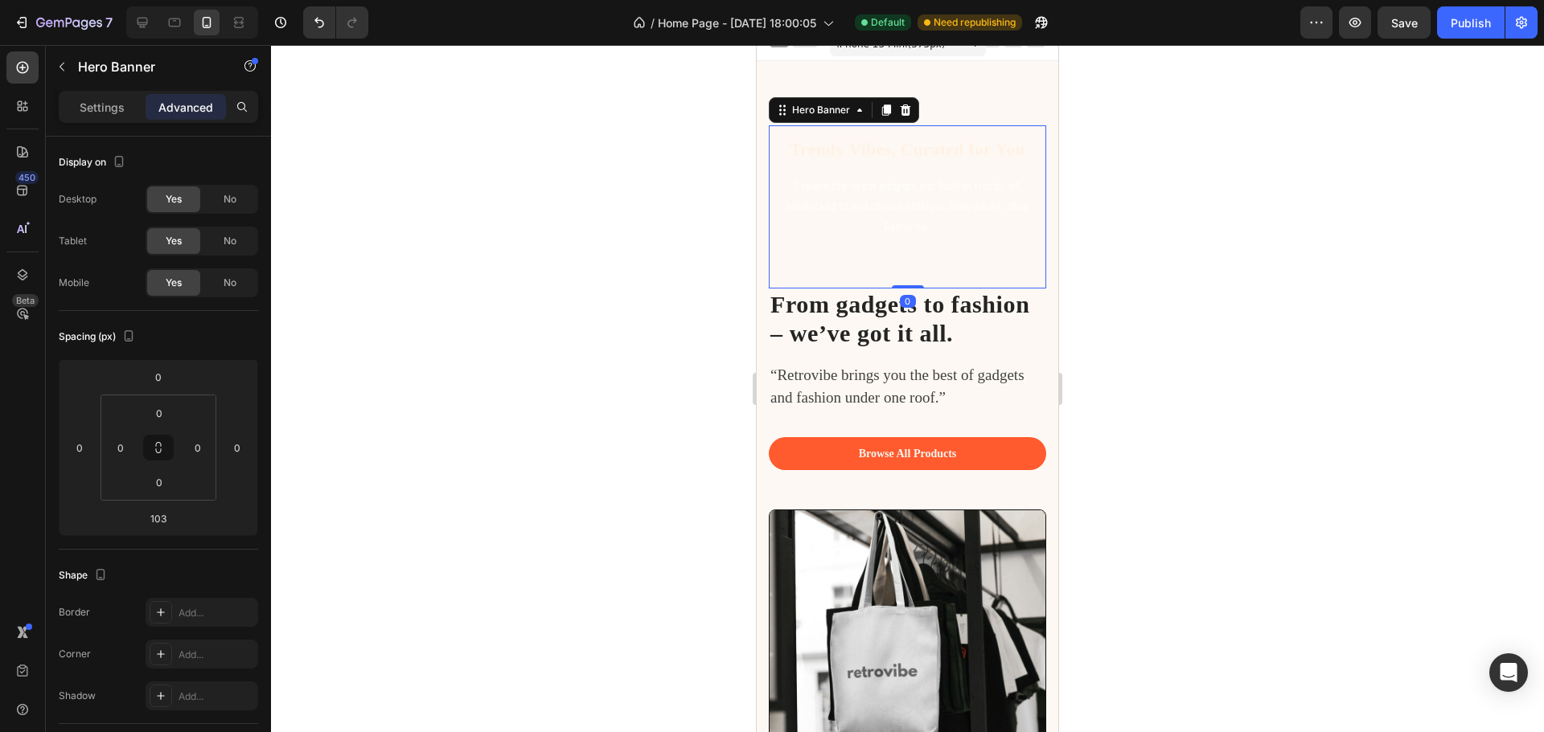
drag, startPoint x: 905, startPoint y: 370, endPoint x: 901, endPoint y: 273, distance: 96.6
click at [901, 273] on div "Trendy Vibes, Curated for You Heading Explore the latest gadgets and fashion tr…" at bounding box center [907, 206] width 277 height 163
type input "0"
click at [1010, 270] on div "Trendy Vibes, Curated for You Heading Explore the latest gadgets and fashion tr…" at bounding box center [908, 206] width 252 height 137
click at [1011, 265] on div "Trendy Vibes, Curated for You Heading Explore the latest gadgets and fashion tr…" at bounding box center [908, 206] width 252 height 137
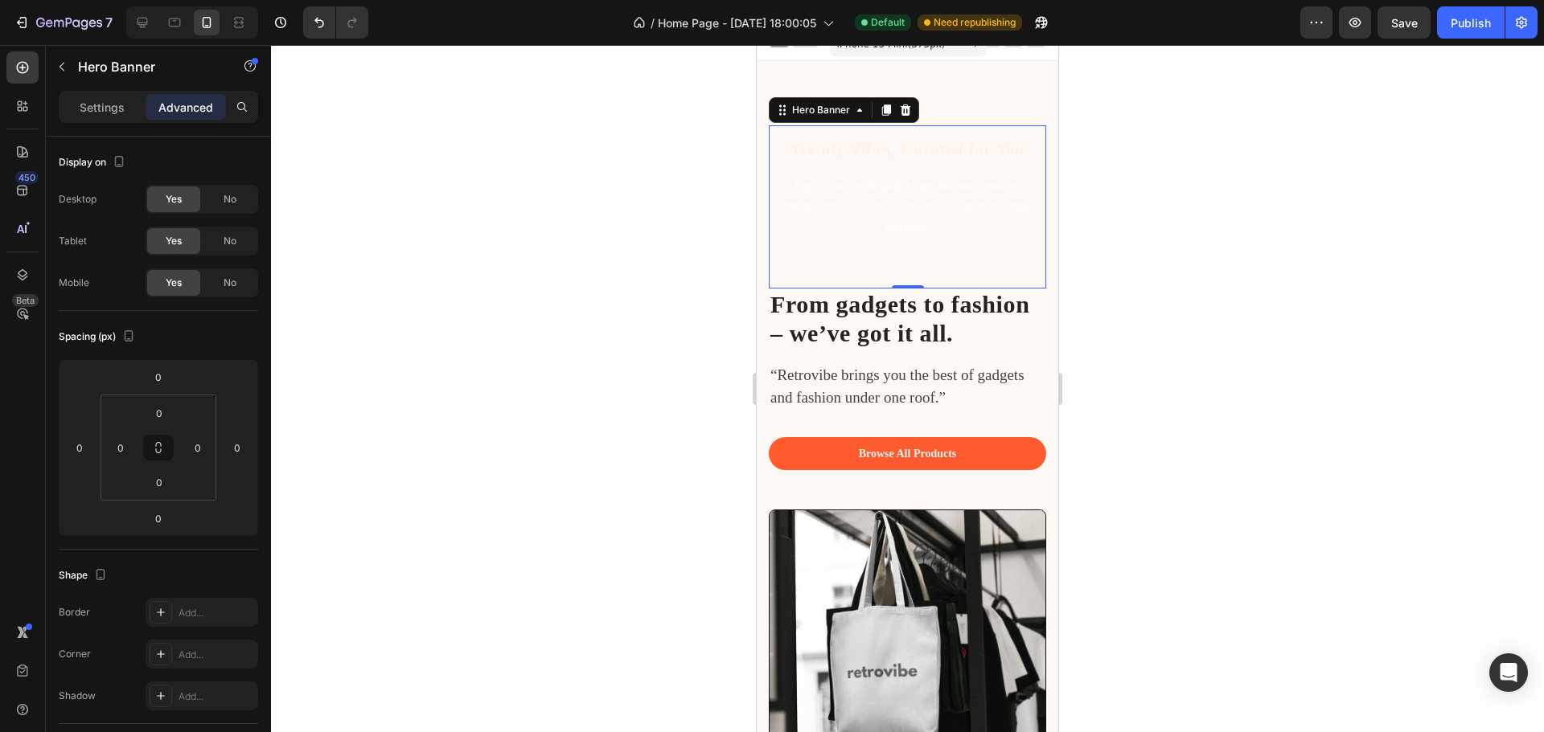
click at [1252, 326] on div at bounding box center [907, 388] width 1273 height 687
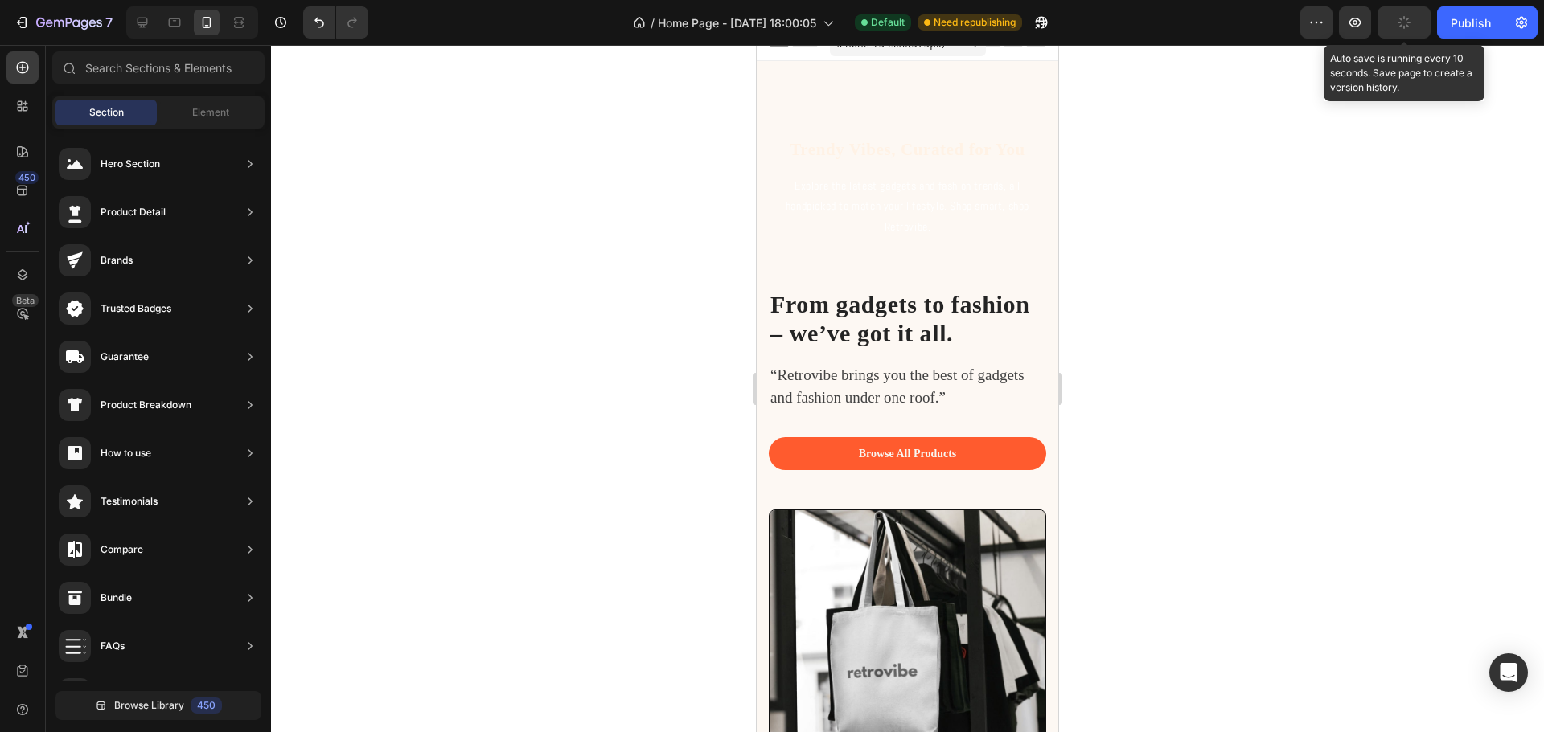
click at [1405, 21] on icon "button" at bounding box center [1404, 22] width 16 height 16
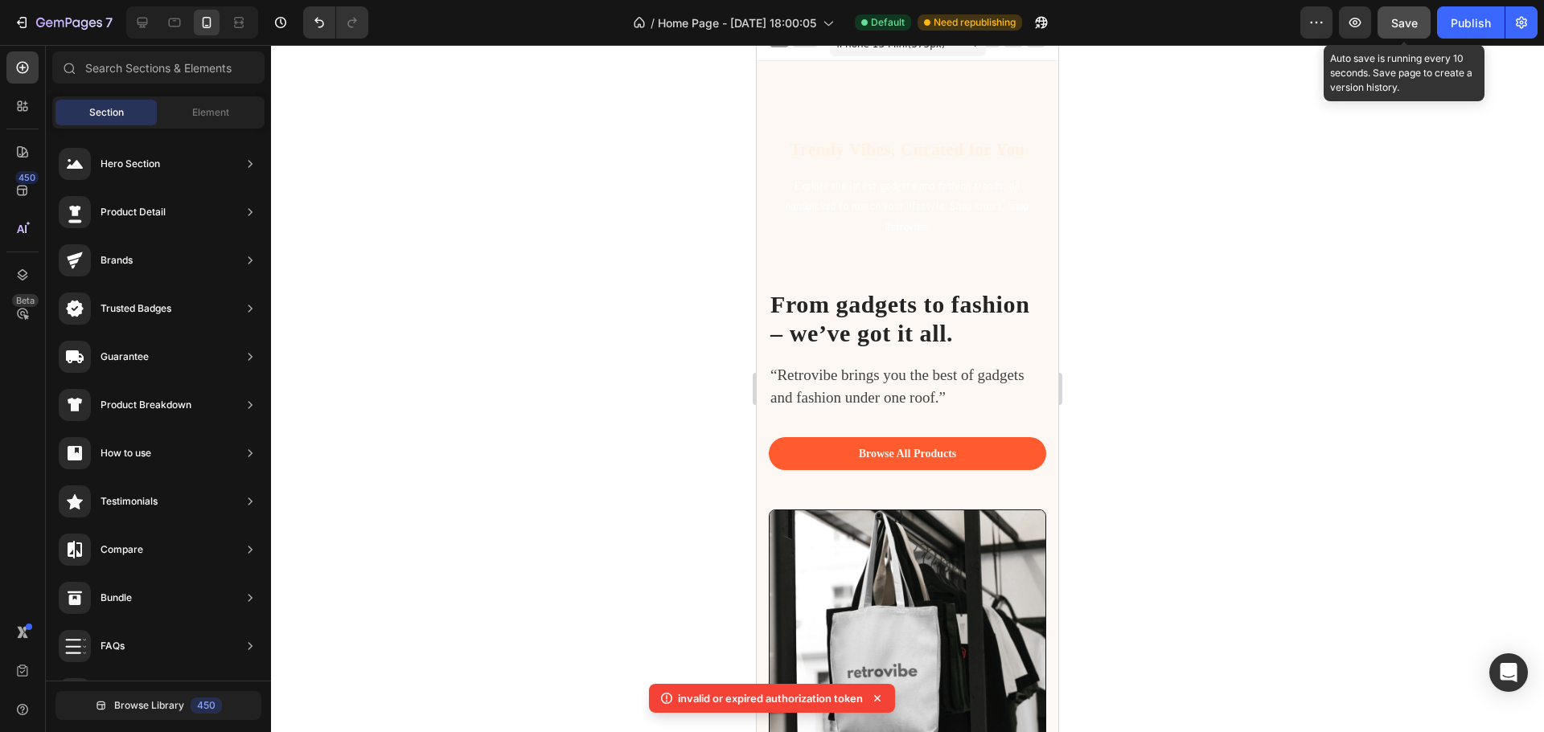
click at [1405, 31] on button "Save" at bounding box center [1403, 22] width 53 height 32
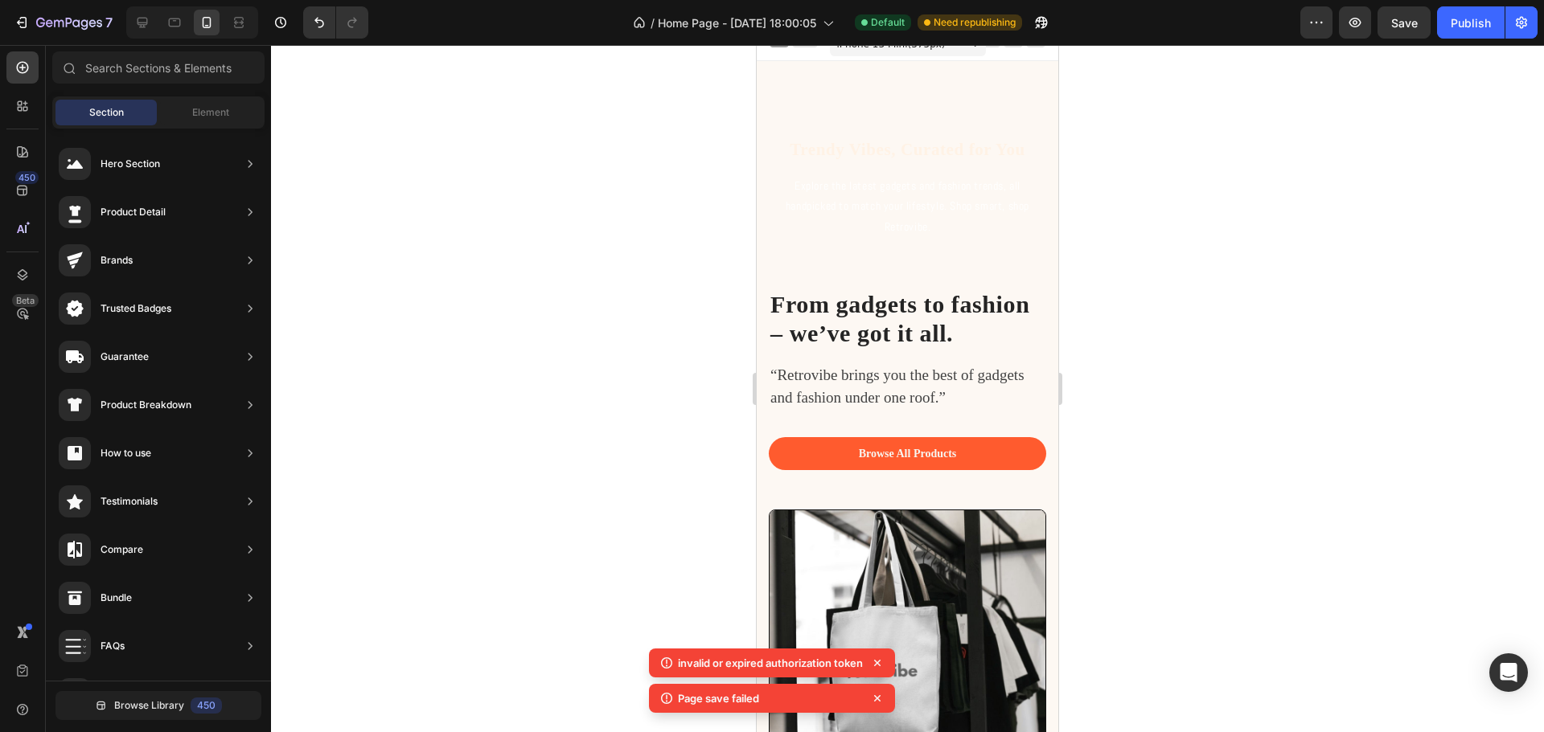
click at [1203, 363] on div at bounding box center [907, 388] width 1273 height 687
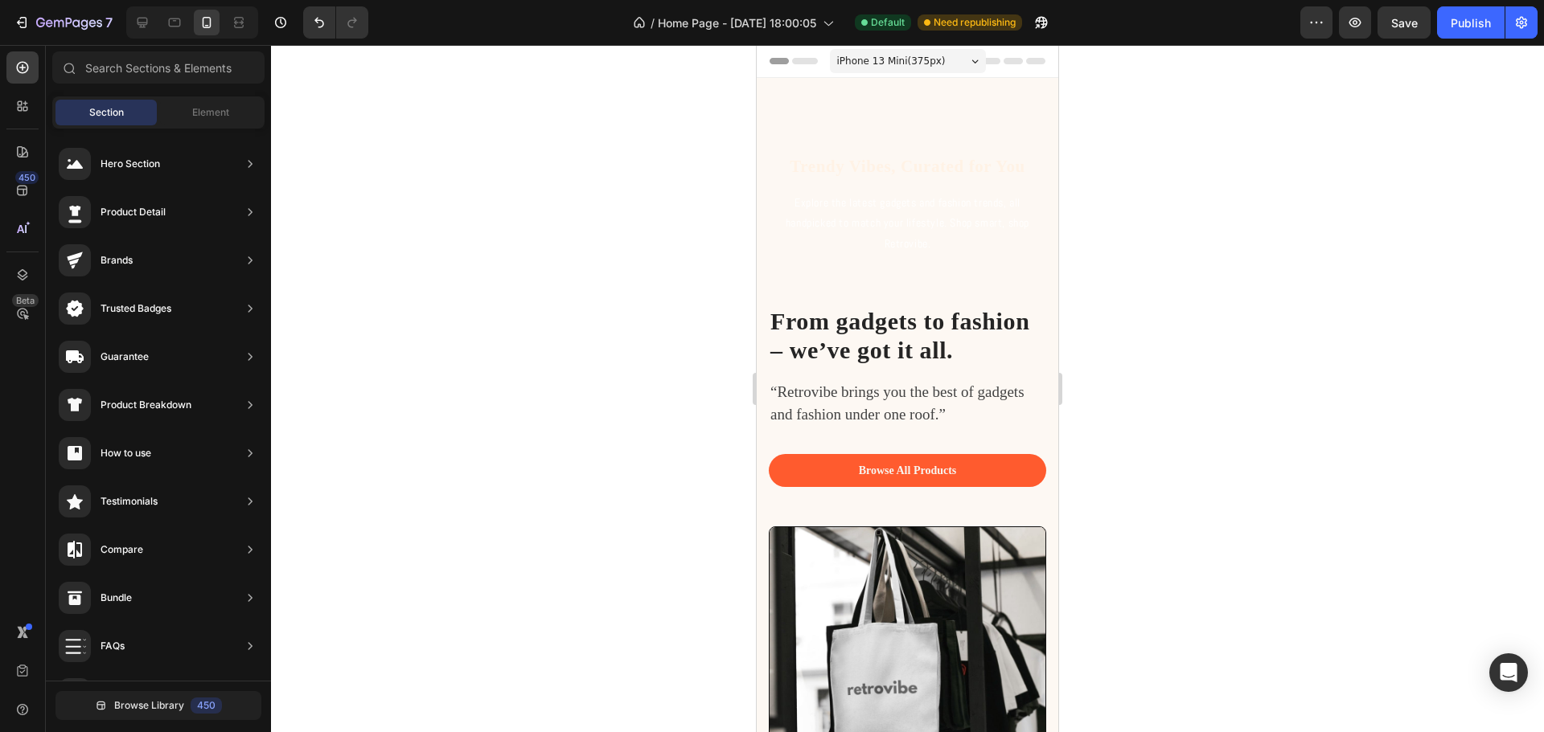
drag, startPoint x: 1052, startPoint y: 120, endPoint x: 1828, endPoint y: 189, distance: 779.0
click at [1408, 27] on span "Save" at bounding box center [1404, 23] width 27 height 14
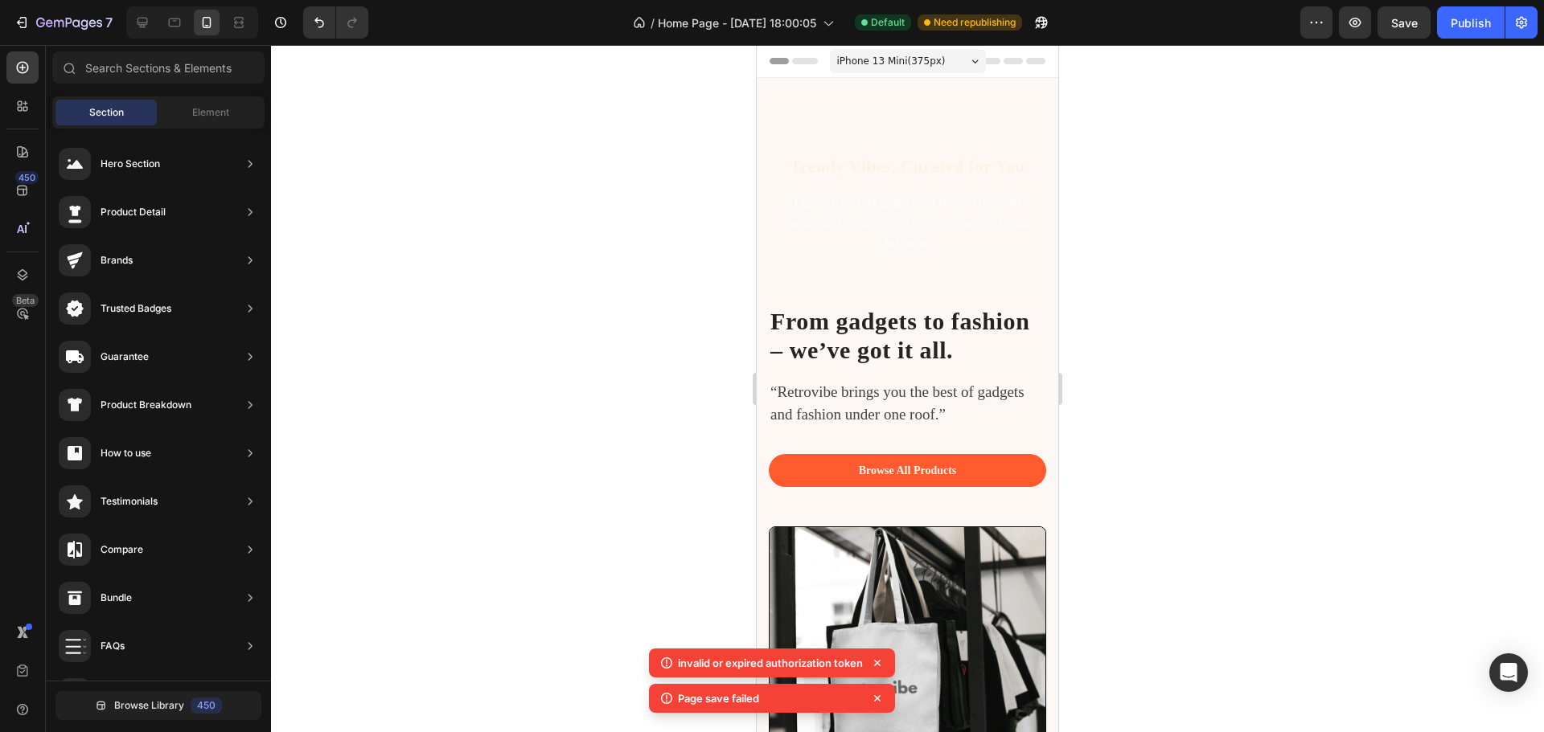
click at [925, 59] on span "iPhone 13 Mini ( 375 px)" at bounding box center [891, 61] width 109 height 16
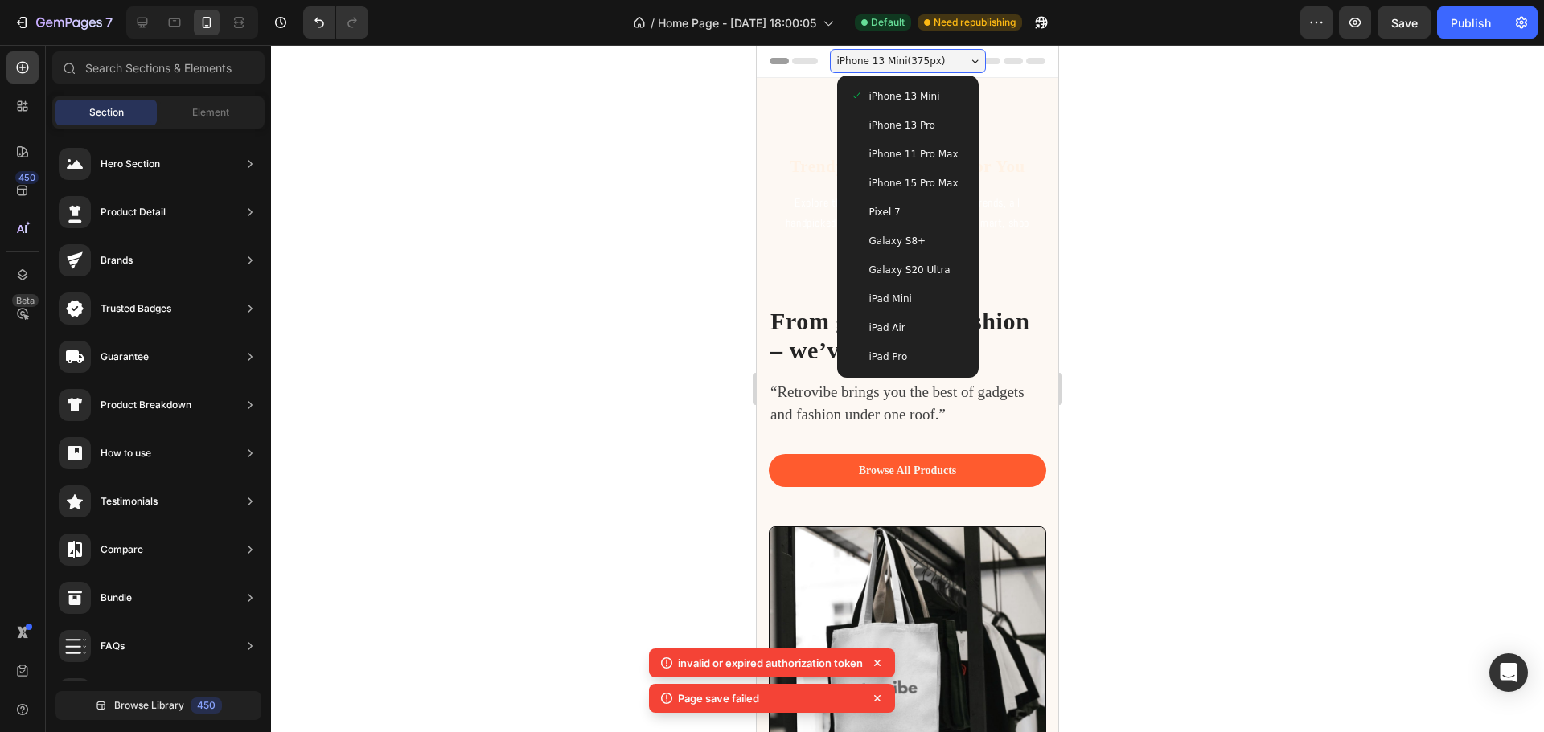
click at [891, 243] on span "Galaxy S8+" at bounding box center [897, 241] width 57 height 16
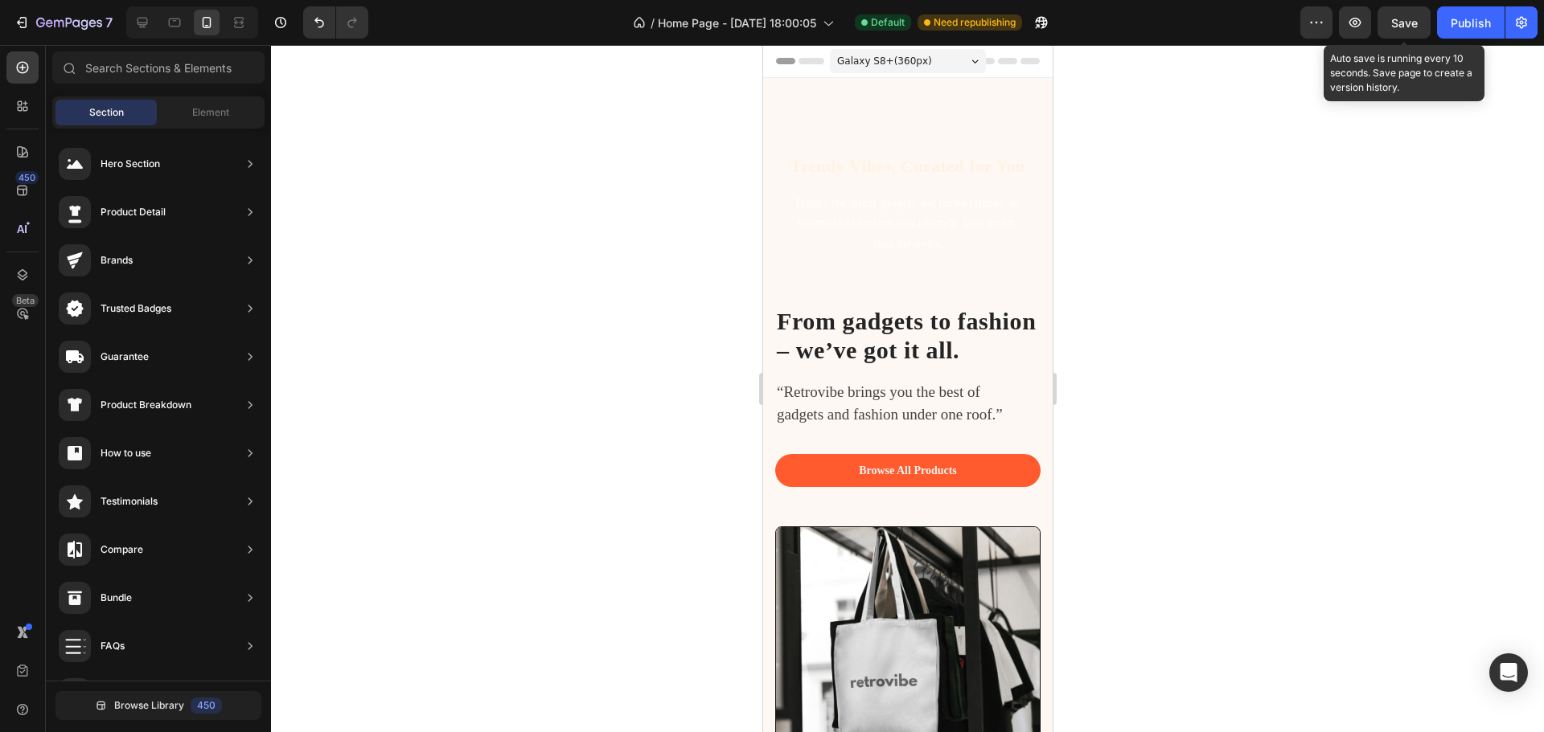
click at [1397, 16] on span "Save" at bounding box center [1404, 23] width 27 height 14
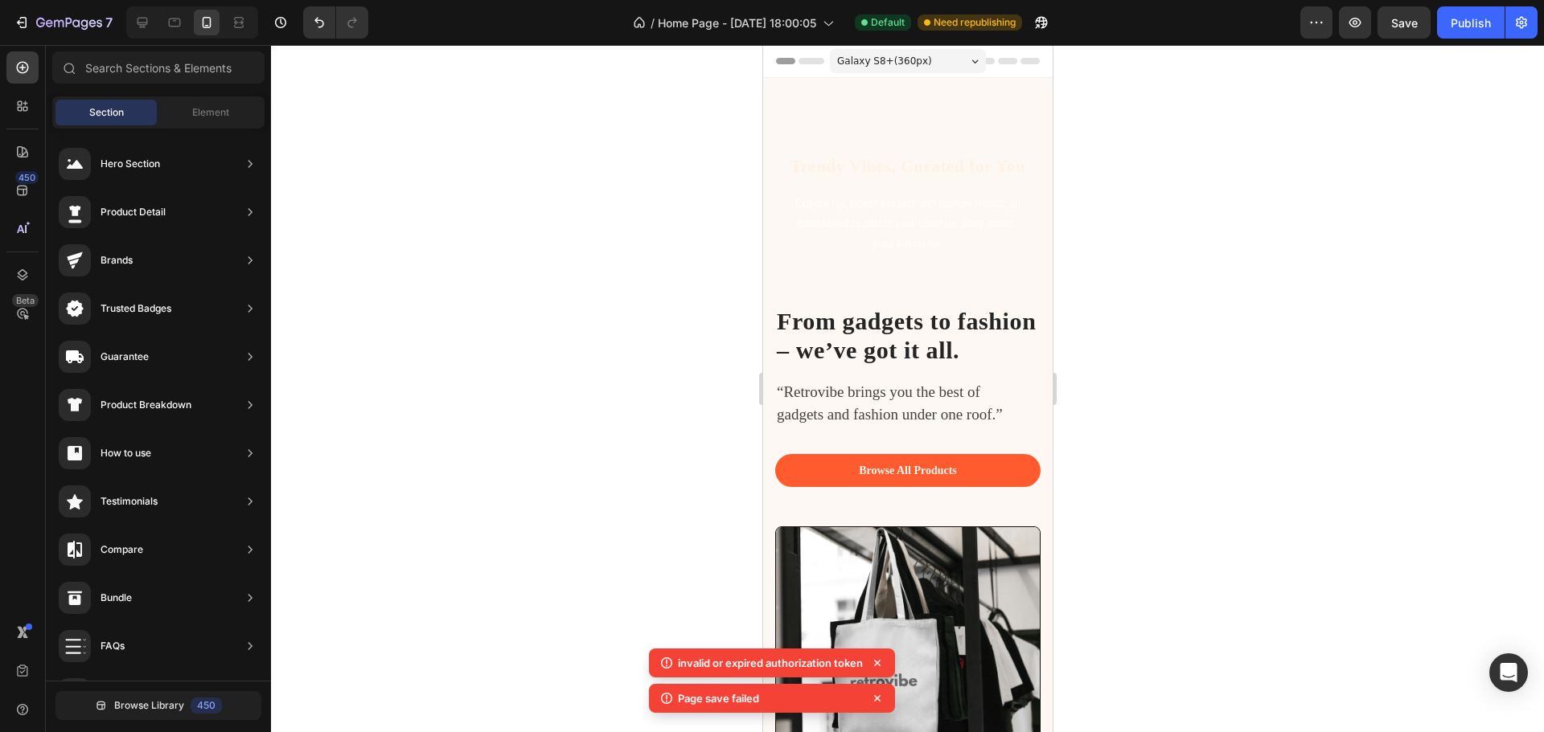
click at [903, 54] on span "Galaxy S8+ ( 360 px)" at bounding box center [883, 61] width 95 height 16
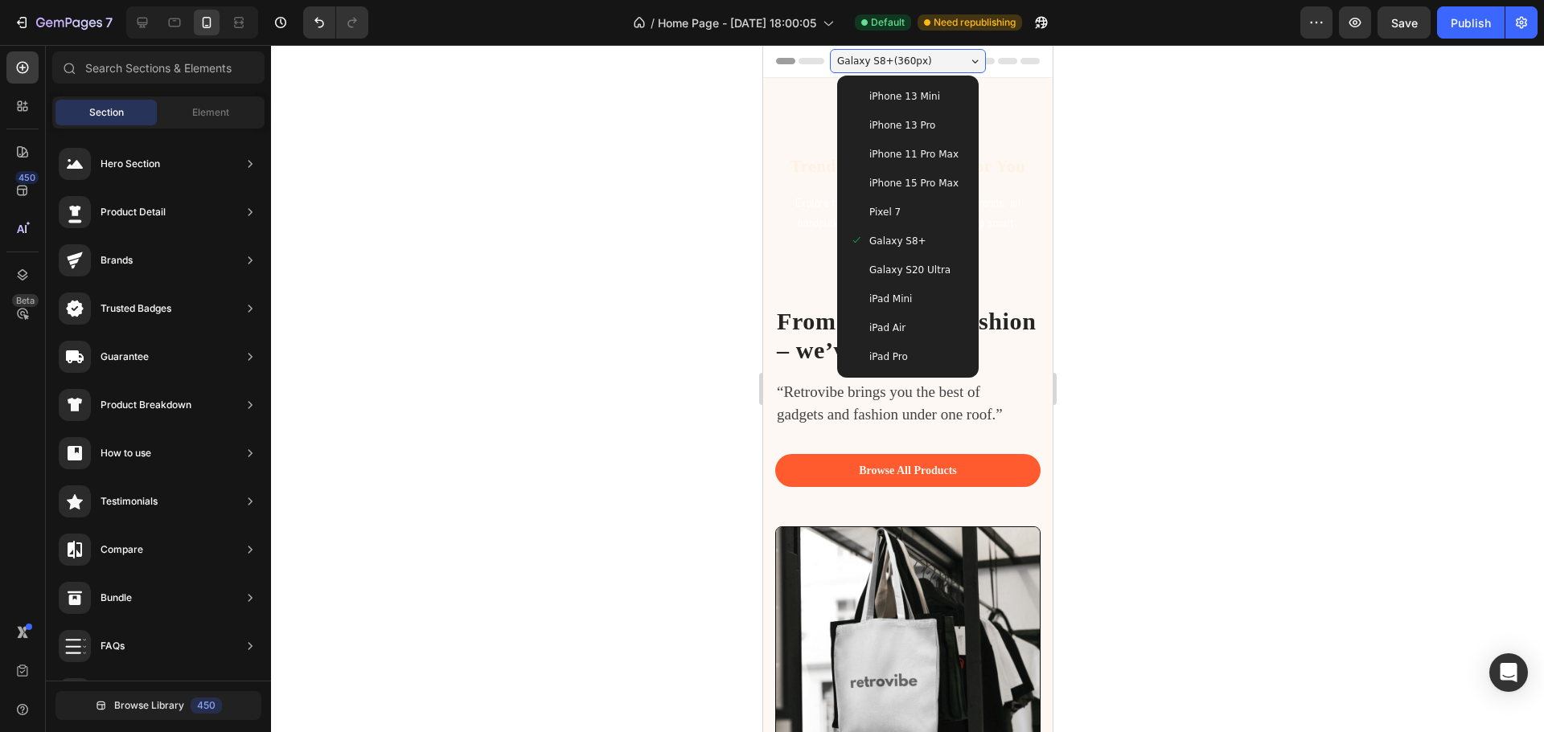
click at [936, 185] on span "iPhone 15 Pro Max" at bounding box center [912, 183] width 89 height 16
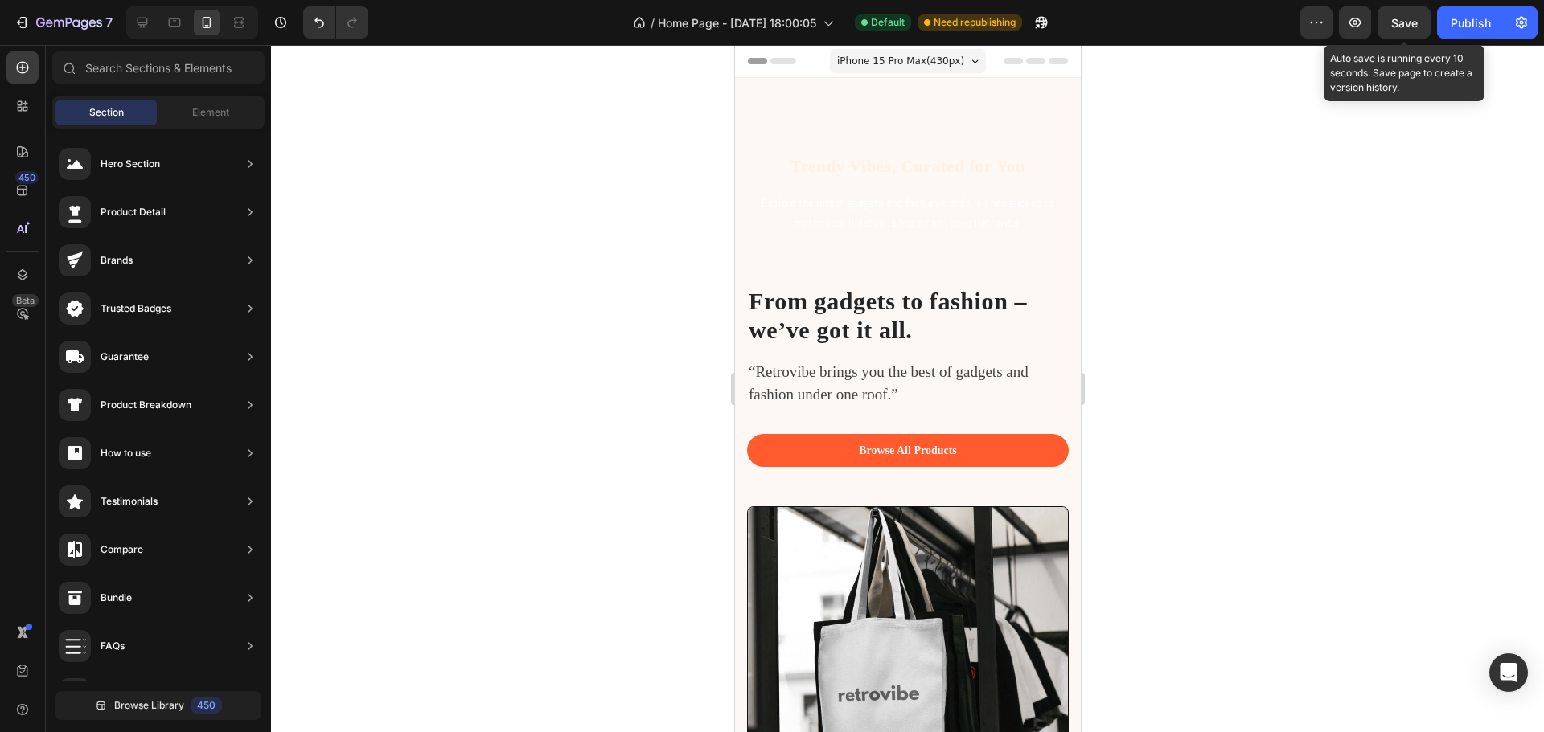
click at [1397, 30] on div "Save" at bounding box center [1404, 22] width 27 height 17
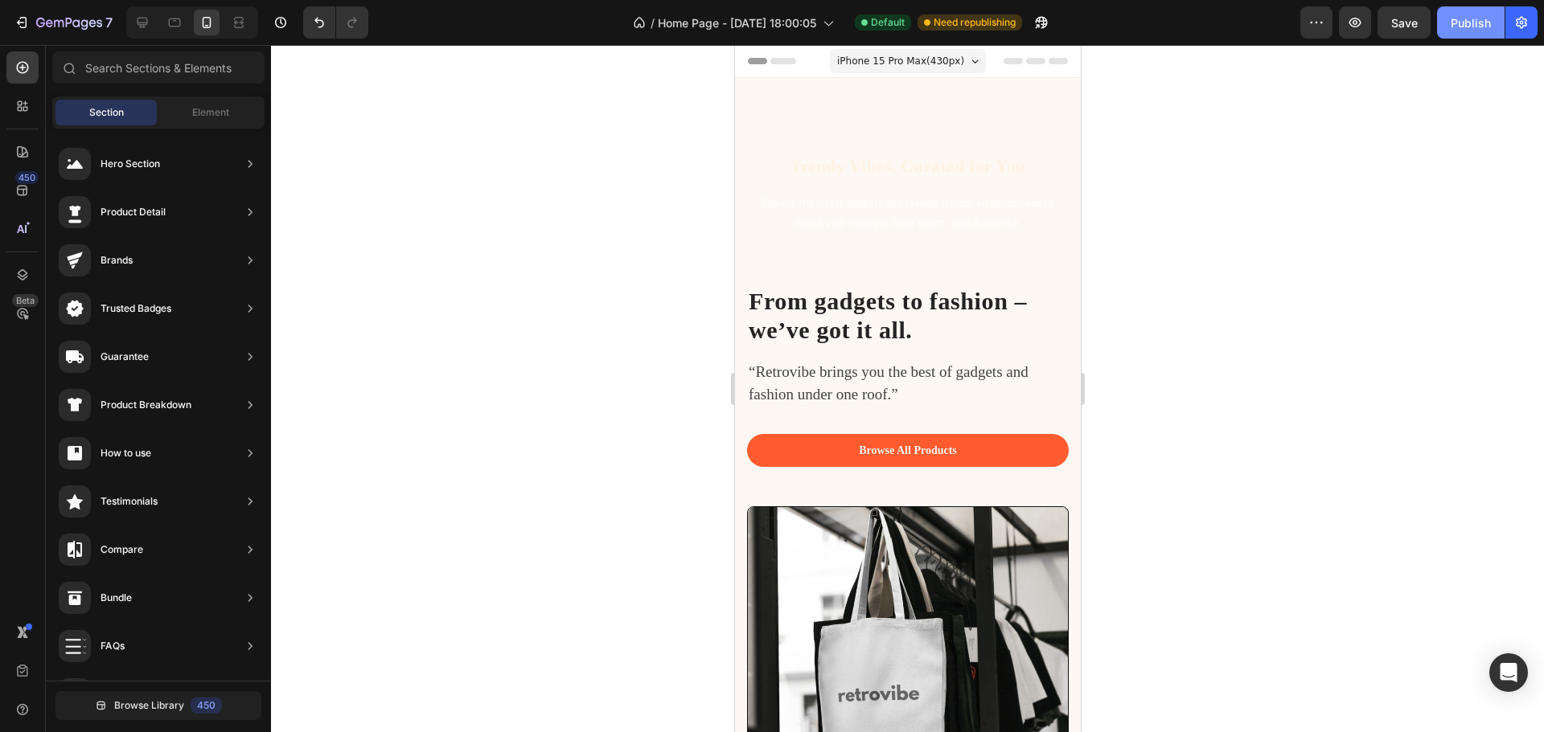
click at [1474, 27] on div "Publish" at bounding box center [1470, 22] width 40 height 17
click at [1468, 27] on div "Publish" at bounding box center [1470, 22] width 40 height 17
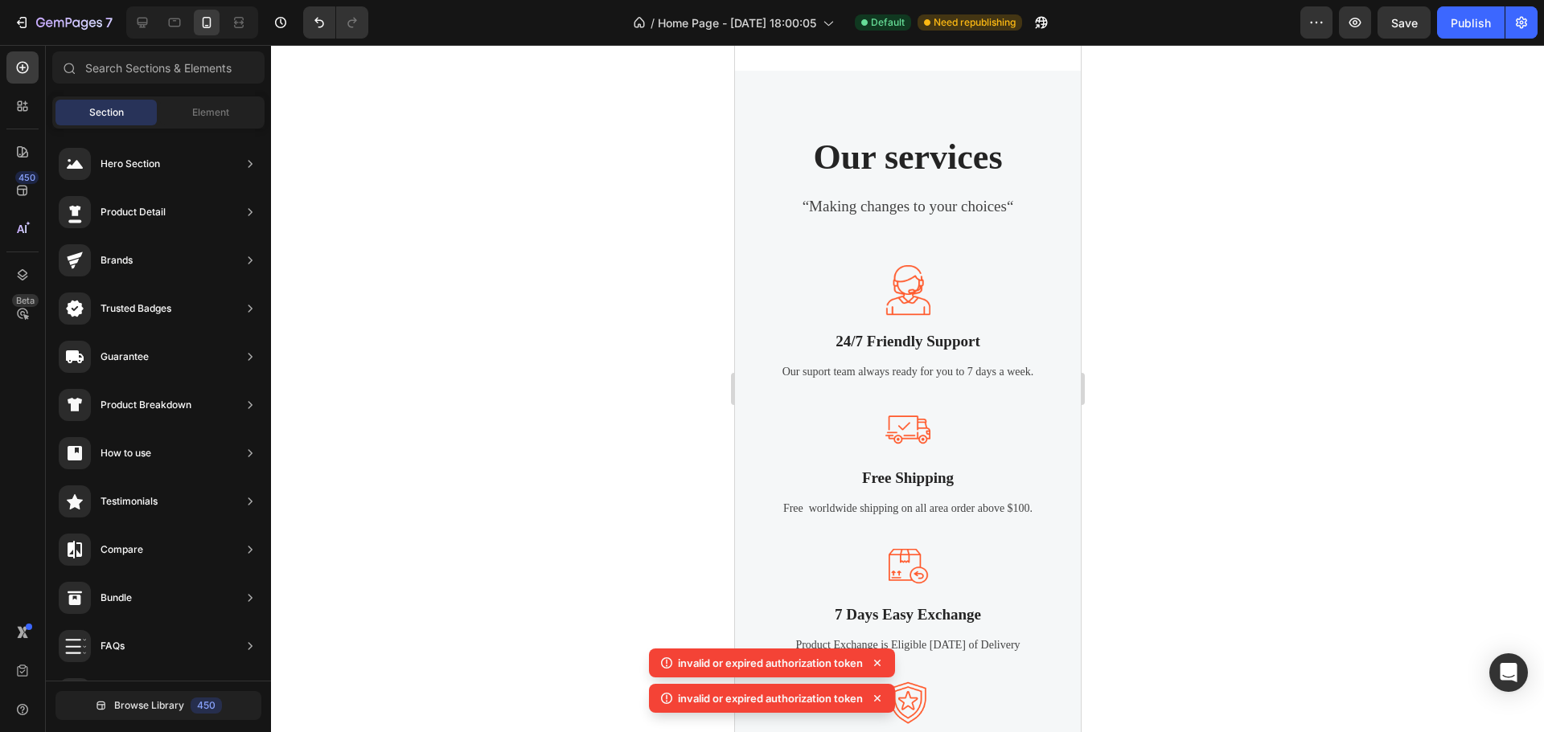
scroll to position [1983, 0]
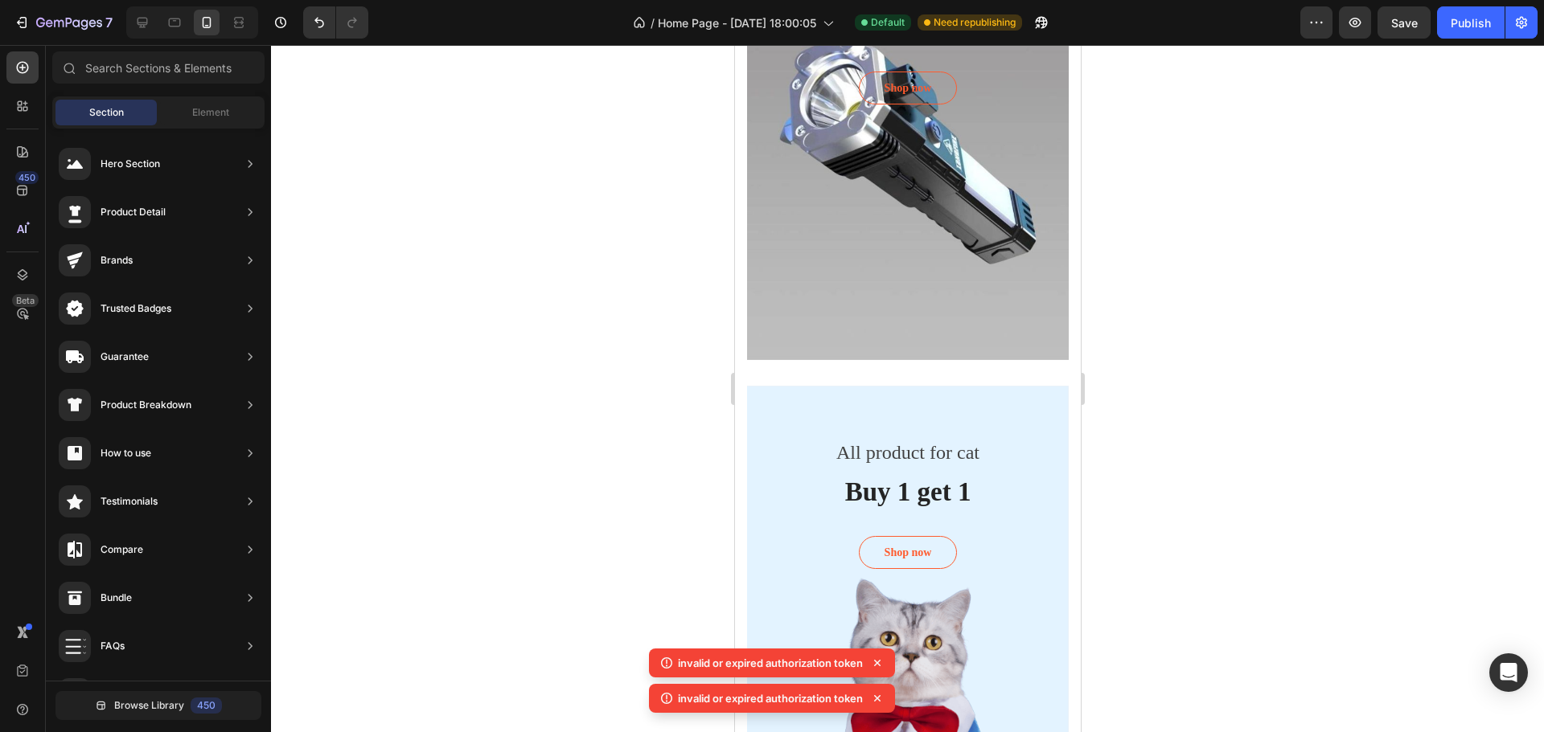
drag, startPoint x: 1077, startPoint y: 430, endPoint x: 1104, endPoint y: 174, distance: 257.9
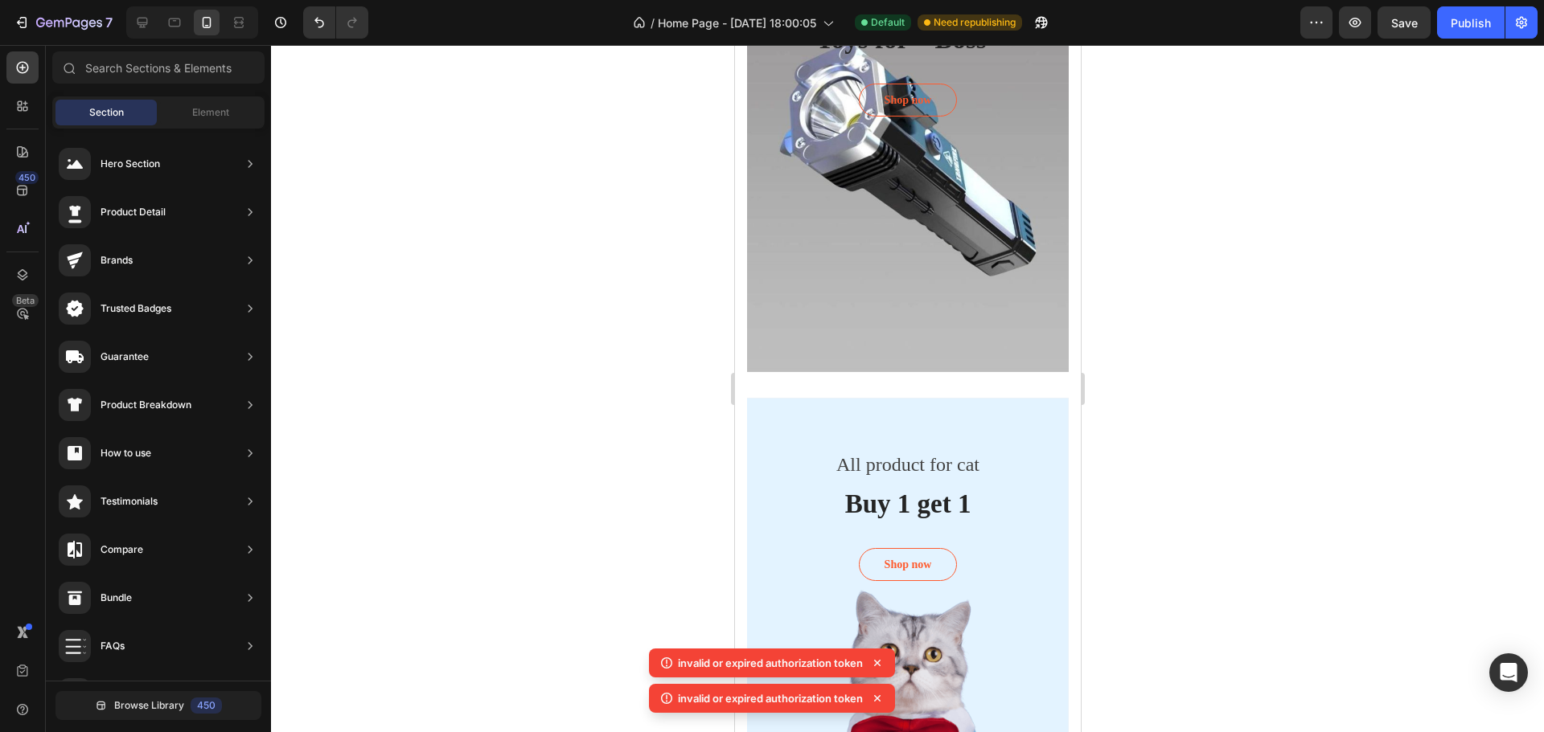
scroll to position [0, 0]
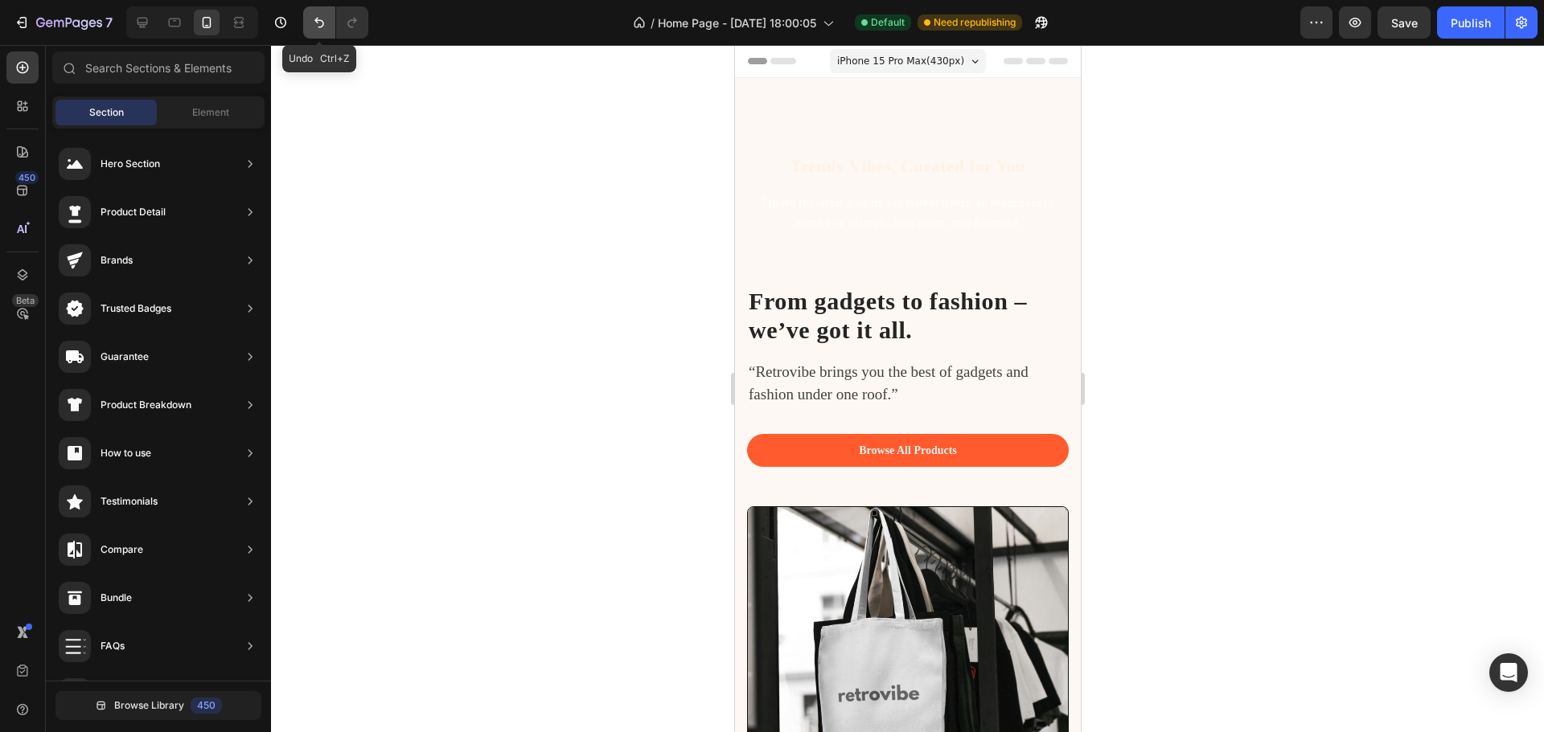
click at [312, 27] on icon "Undo/Redo" at bounding box center [319, 22] width 16 height 16
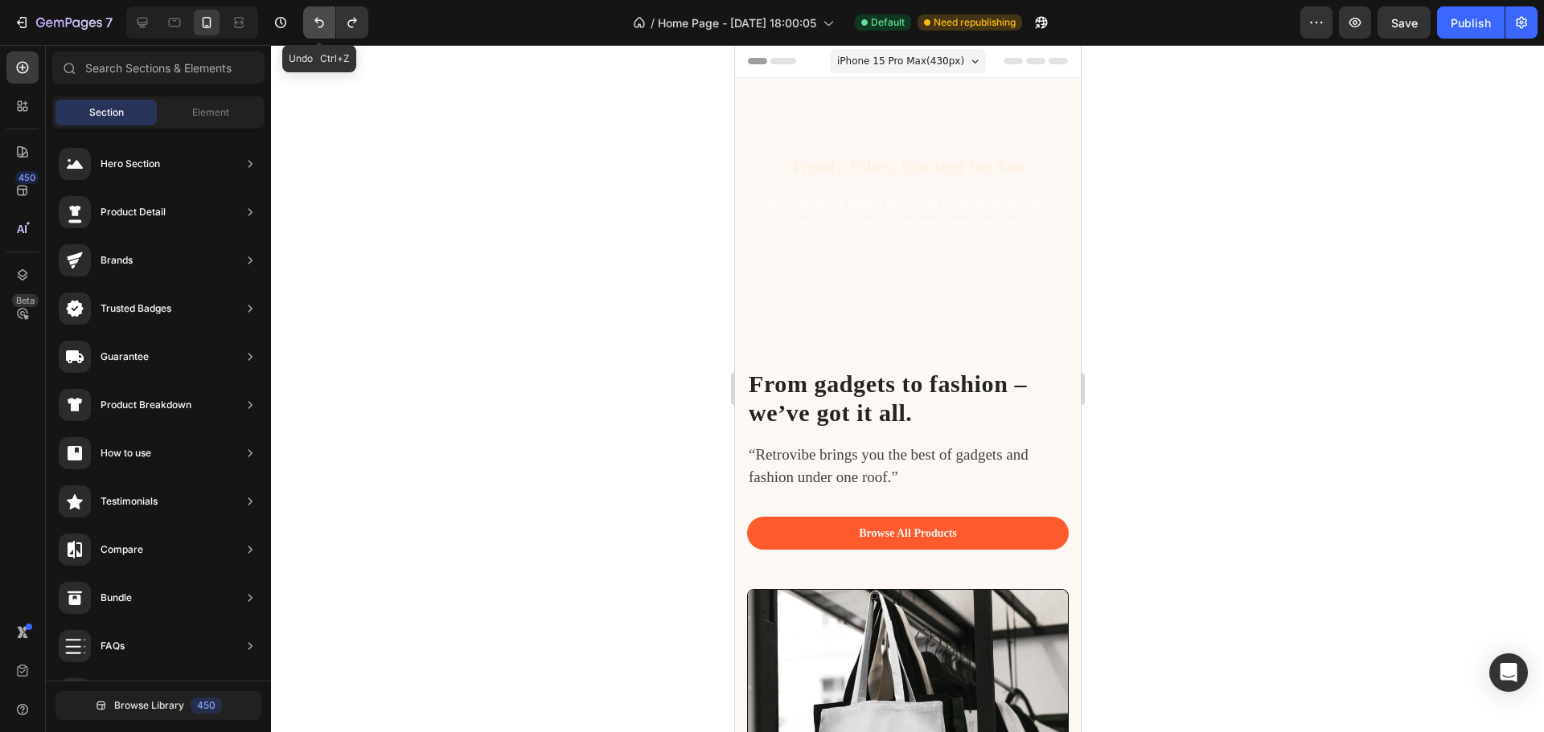
click at [312, 27] on icon "Undo/Redo" at bounding box center [319, 22] width 16 height 16
click at [320, 32] on button "Undo/Redo" at bounding box center [319, 22] width 32 height 32
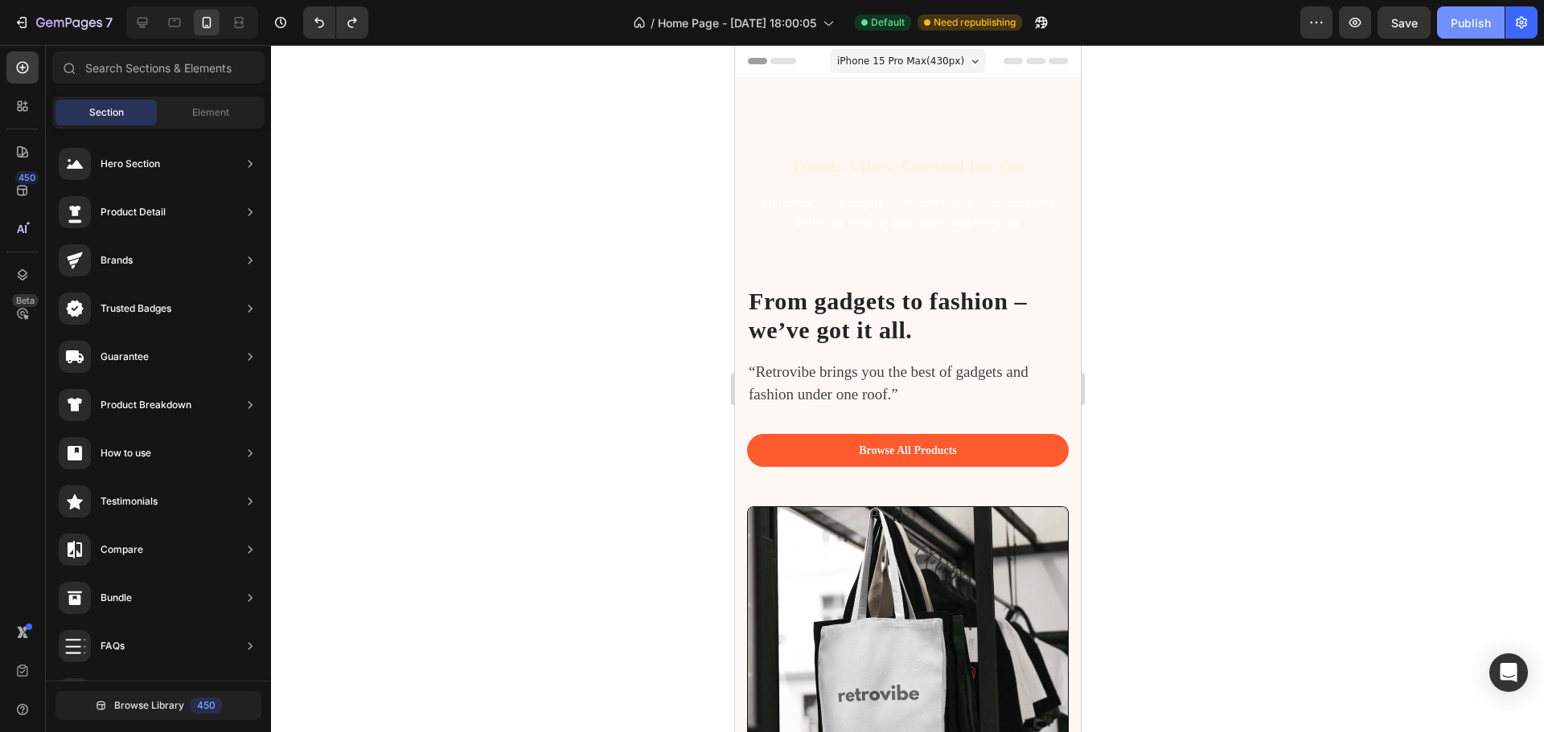
click at [1463, 20] on div "Publish" at bounding box center [1470, 22] width 40 height 17
click at [316, 29] on icon "Undo/Redo" at bounding box center [319, 22] width 16 height 16
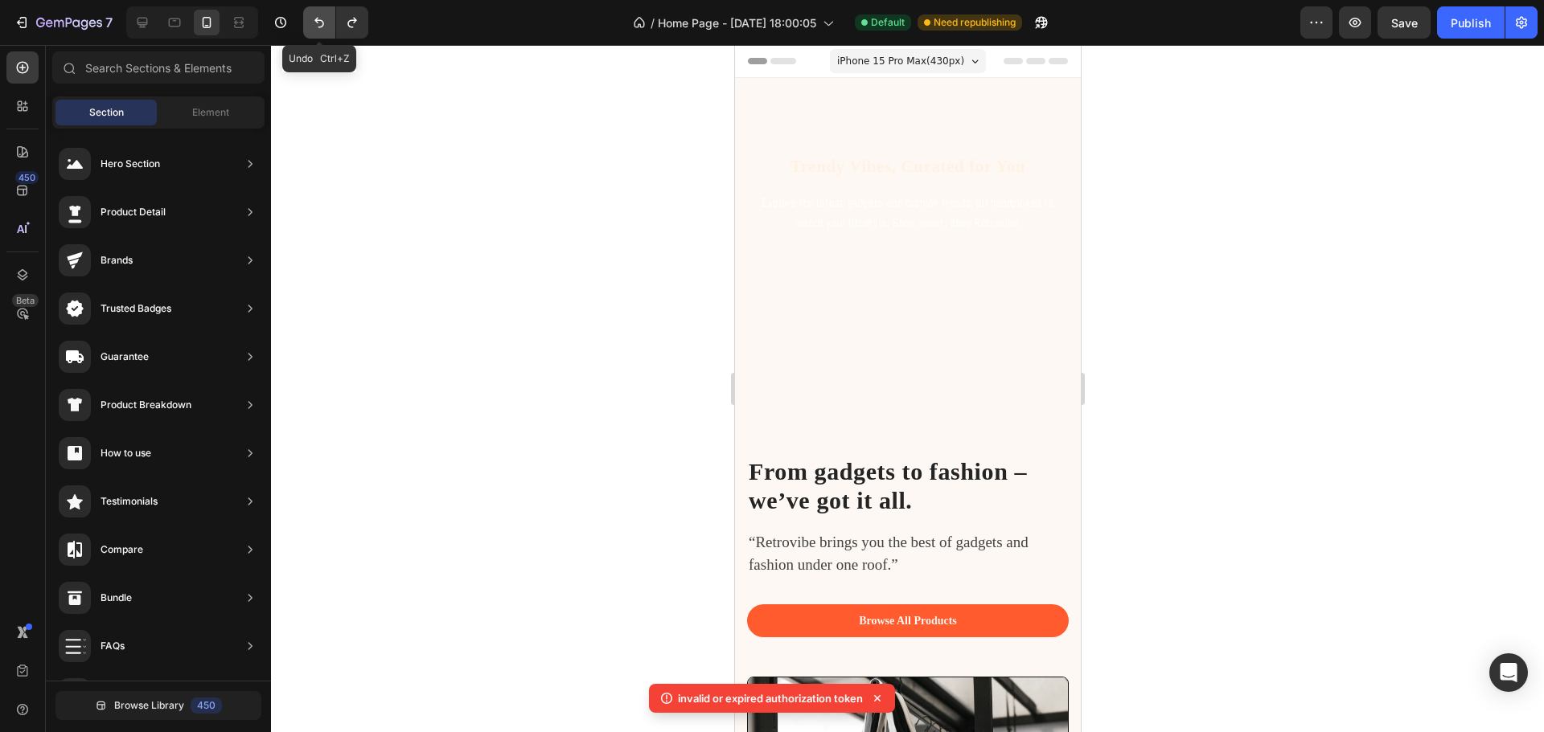
click at [316, 29] on icon "Undo/Redo" at bounding box center [319, 22] width 16 height 16
click at [326, 19] on icon "Undo/Redo" at bounding box center [319, 22] width 16 height 16
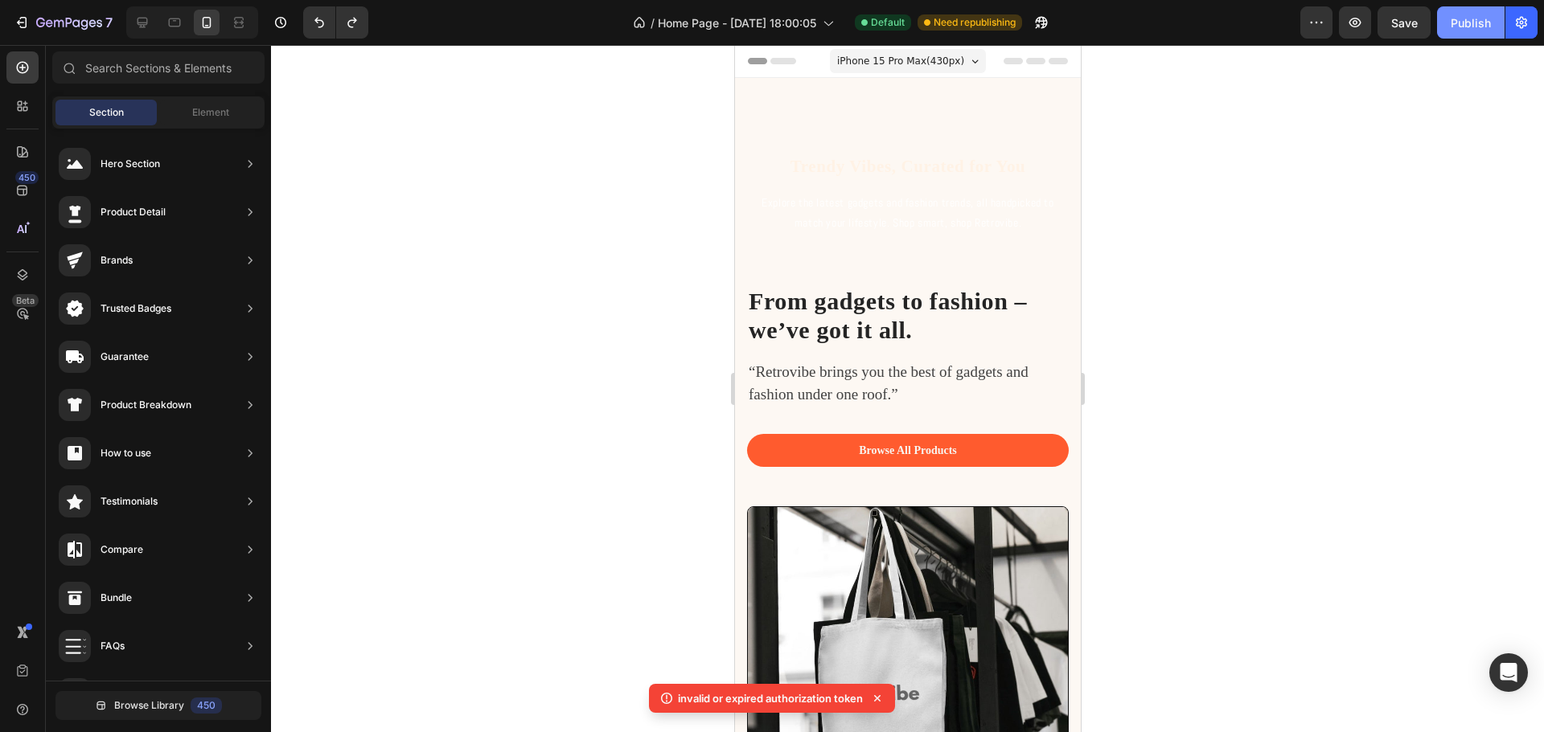
click at [1473, 27] on div "Publish" at bounding box center [1470, 22] width 40 height 17
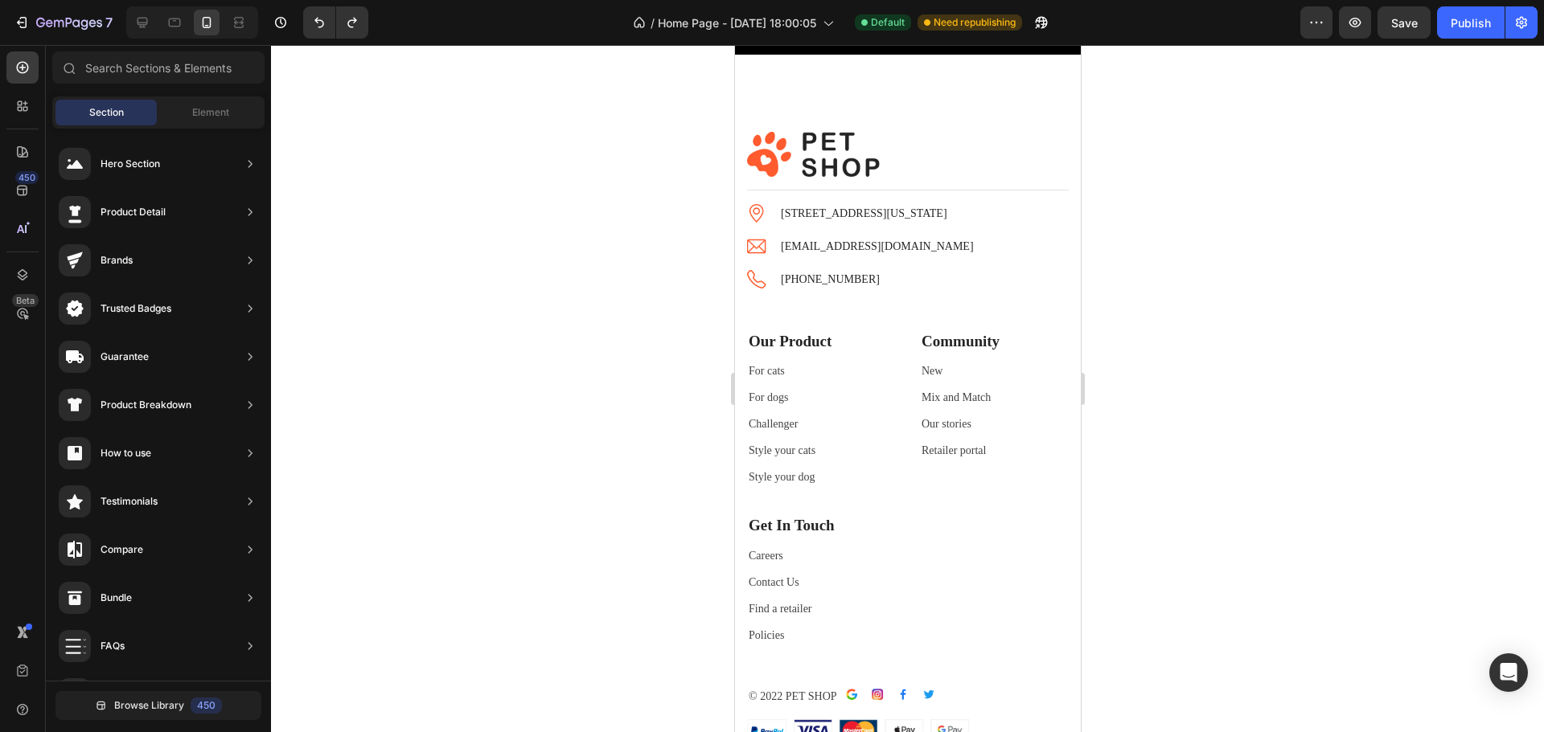
scroll to position [4233, 0]
